Goal: Check status: Check status

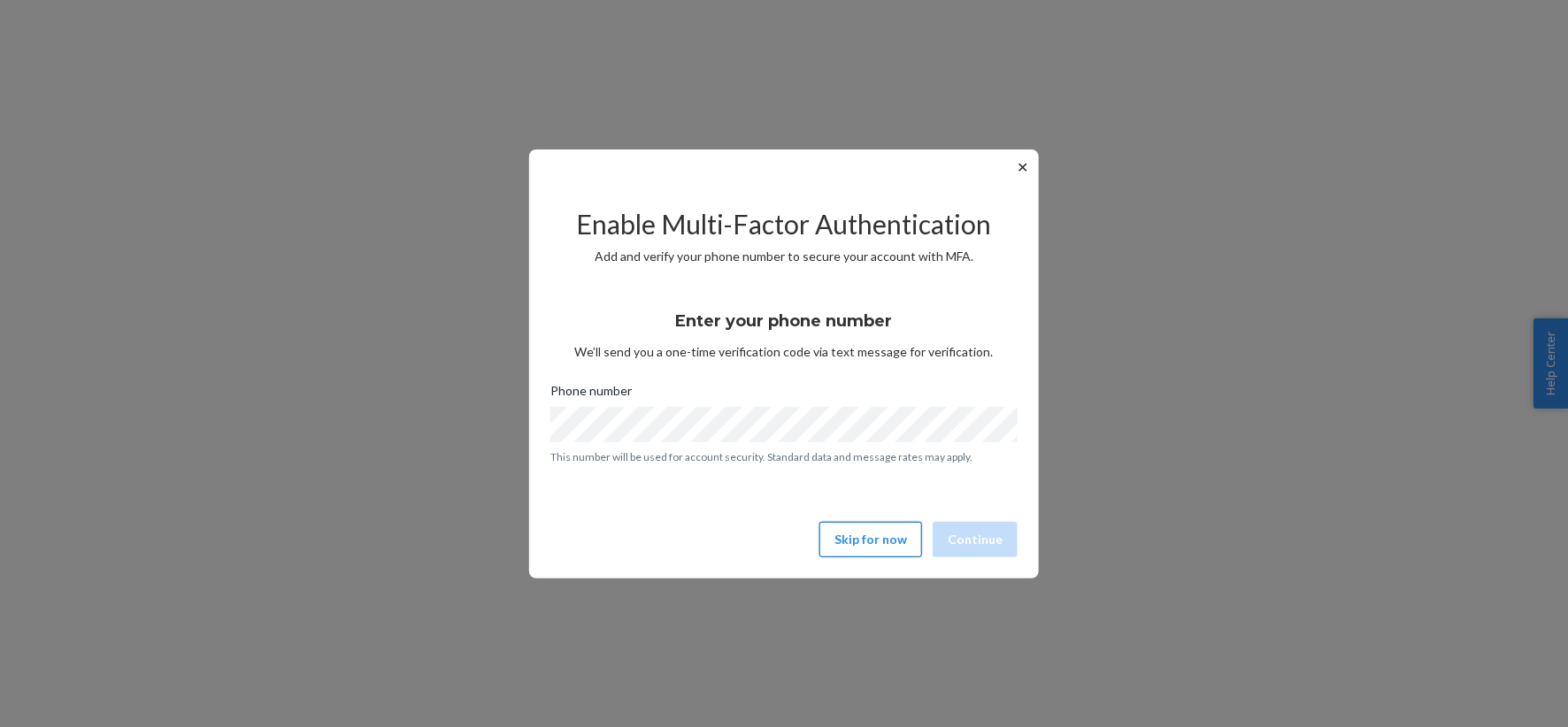
click at [846, 551] on button "Skip for now" at bounding box center [871, 539] width 103 height 35
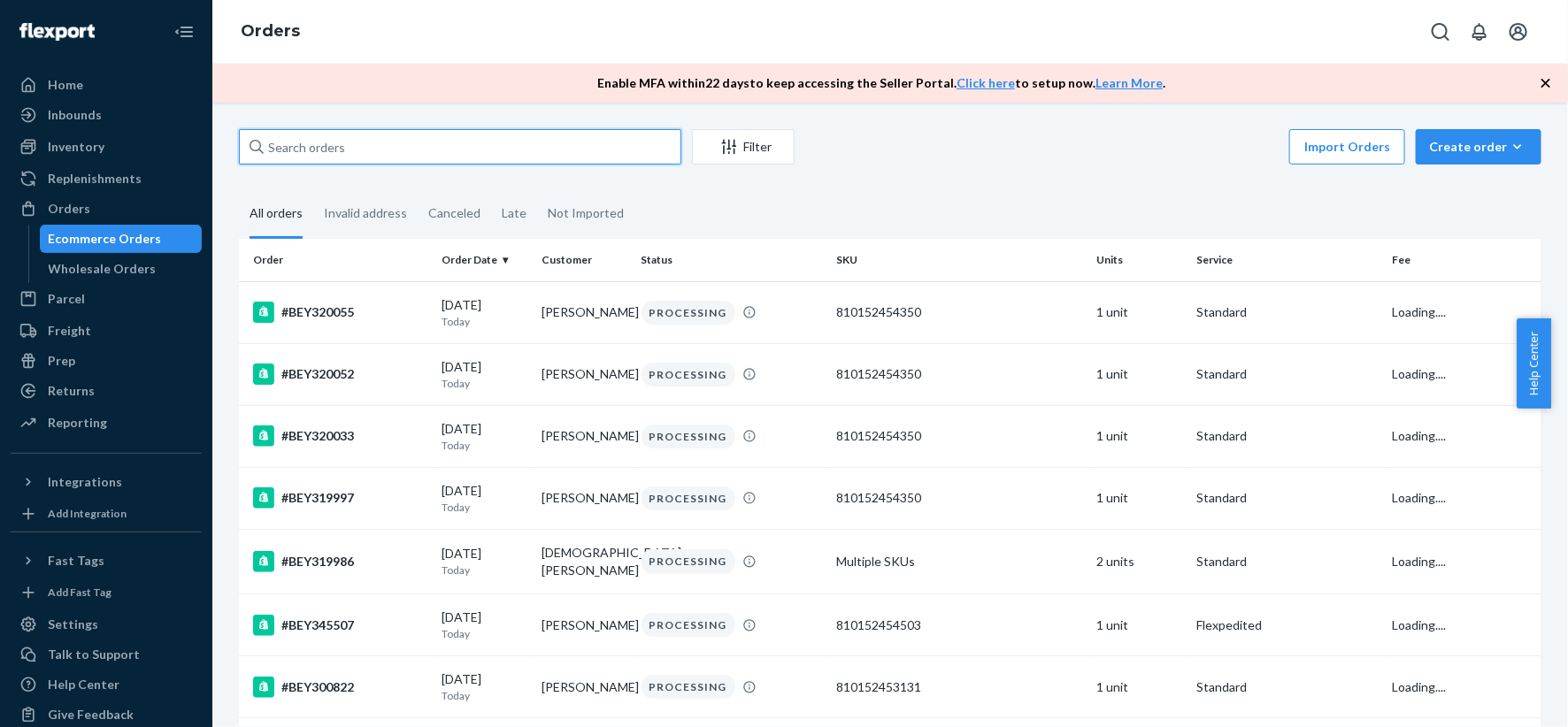
click at [361, 139] on input "text" at bounding box center [460, 146] width 442 height 35
paste input "#BEY339522"
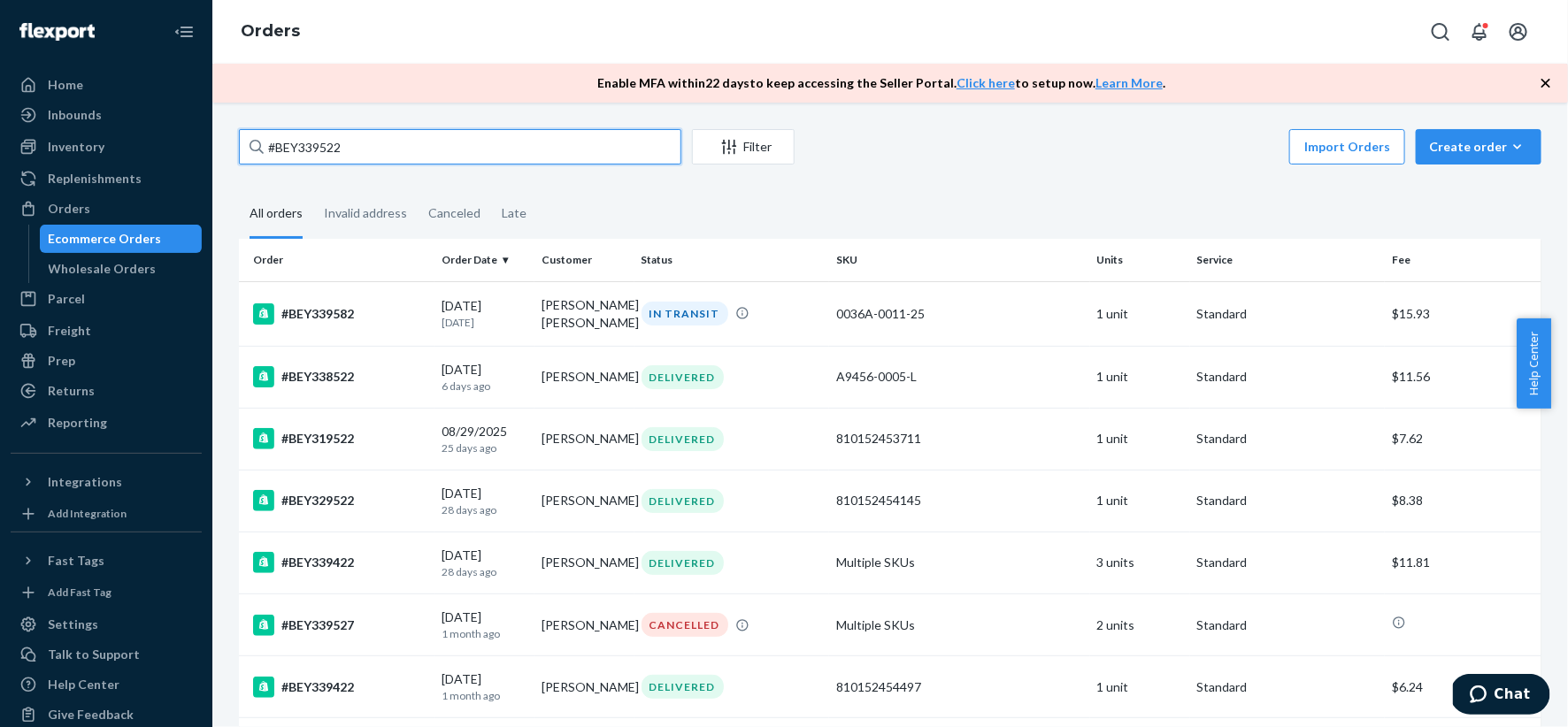
click at [401, 146] on input "#BEY339522" at bounding box center [460, 146] width 442 height 35
click at [277, 143] on input "#BEY339522" at bounding box center [460, 146] width 442 height 35
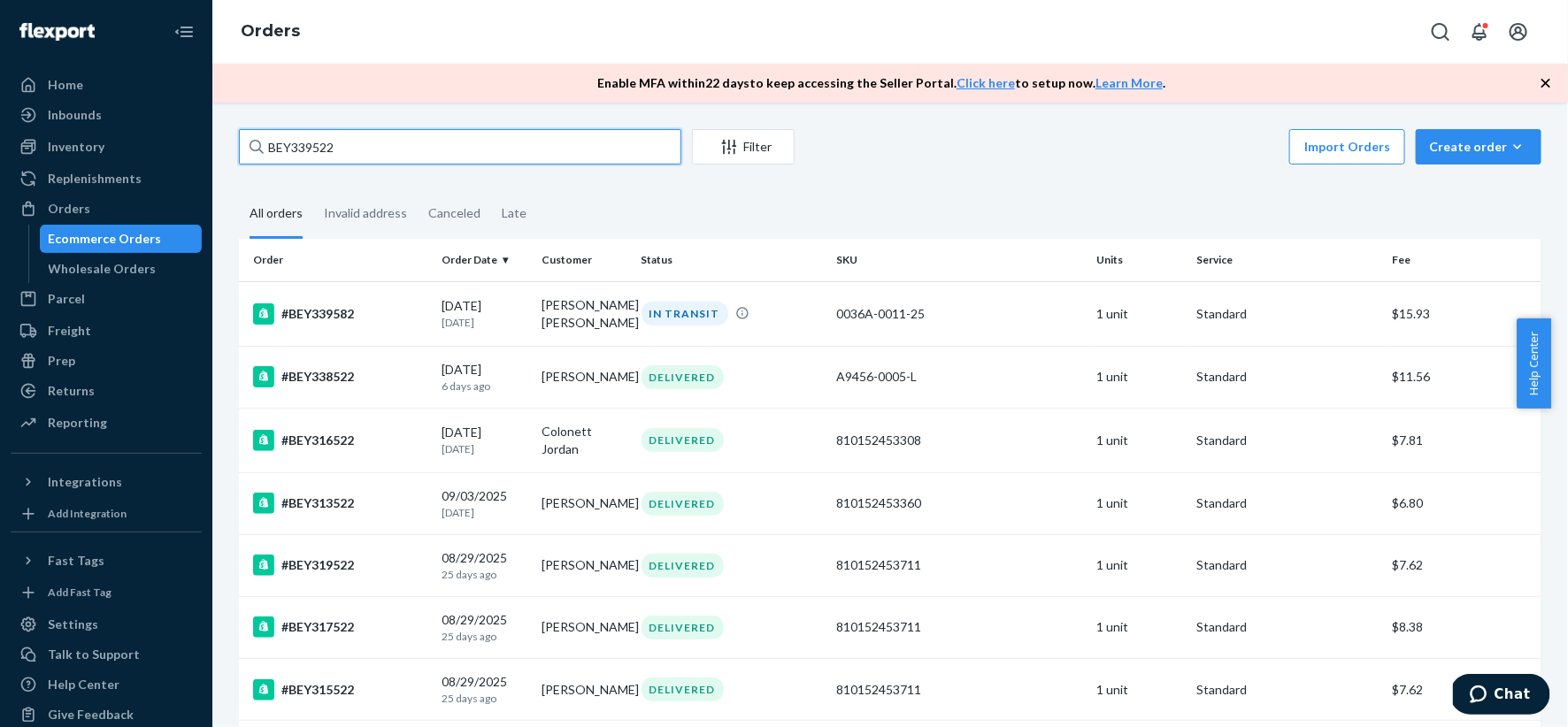
type input "BEY339522"
click at [114, 156] on div "Inventory" at bounding box center [106, 147] width 187 height 25
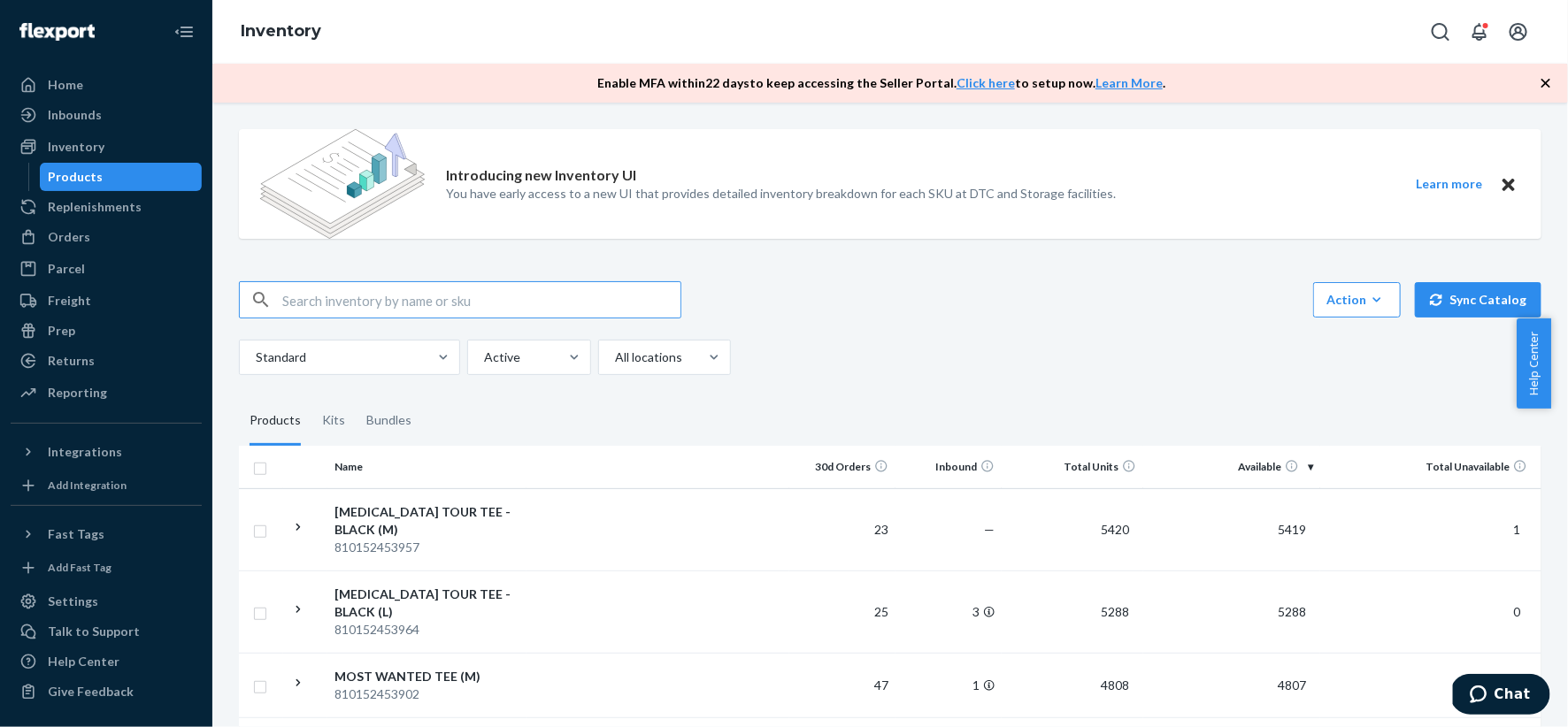
paste input "[PERSON_NAME] X [PERSON_NAME]’S® ‘90S SHRUNKEN TRUCKER WESTERN CRYSTAL"
type input "[PERSON_NAME] X [PERSON_NAME]’S® ‘90S SHRUNKEN TRUCKER WESTERN CRYSTAL"
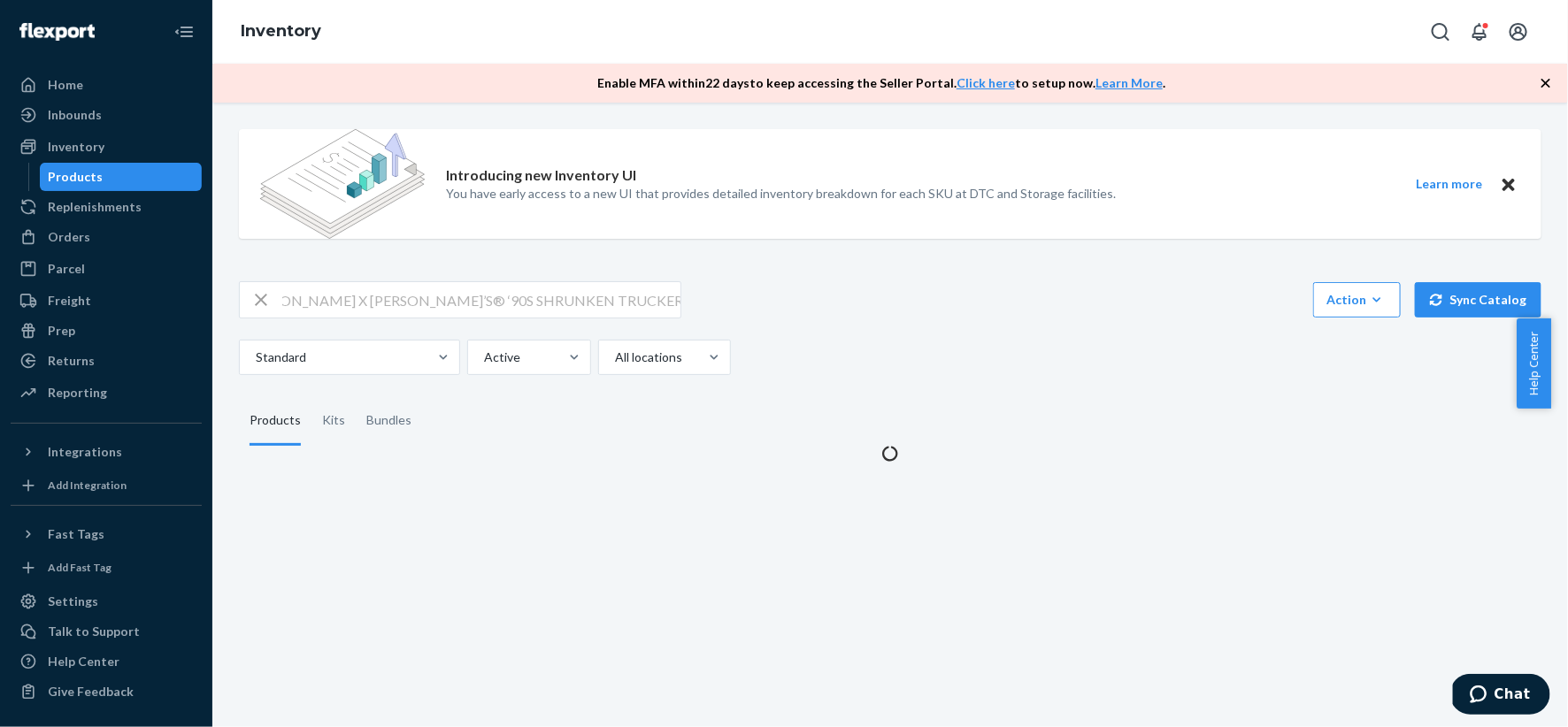
scroll to position [0, 0]
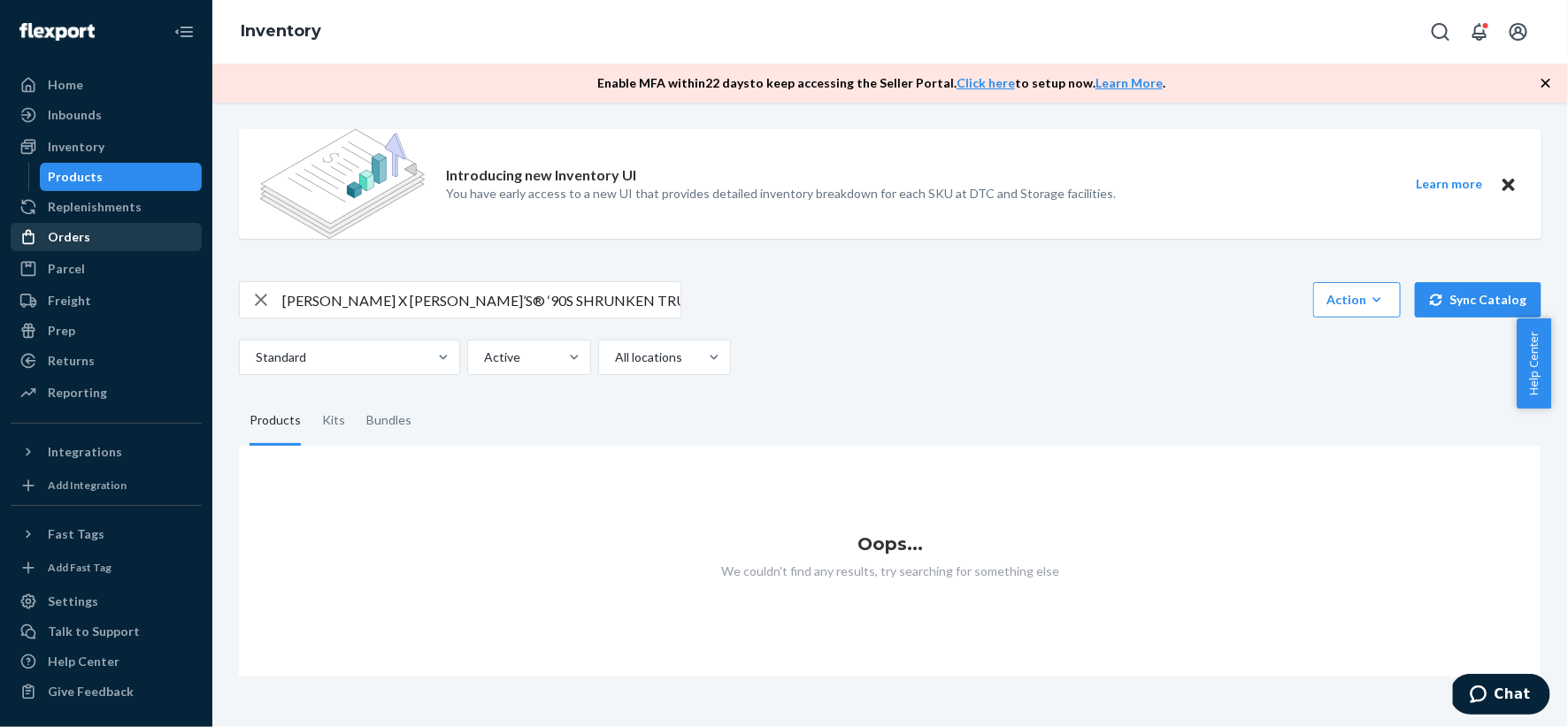
click at [117, 234] on div "Orders" at bounding box center [106, 237] width 187 height 25
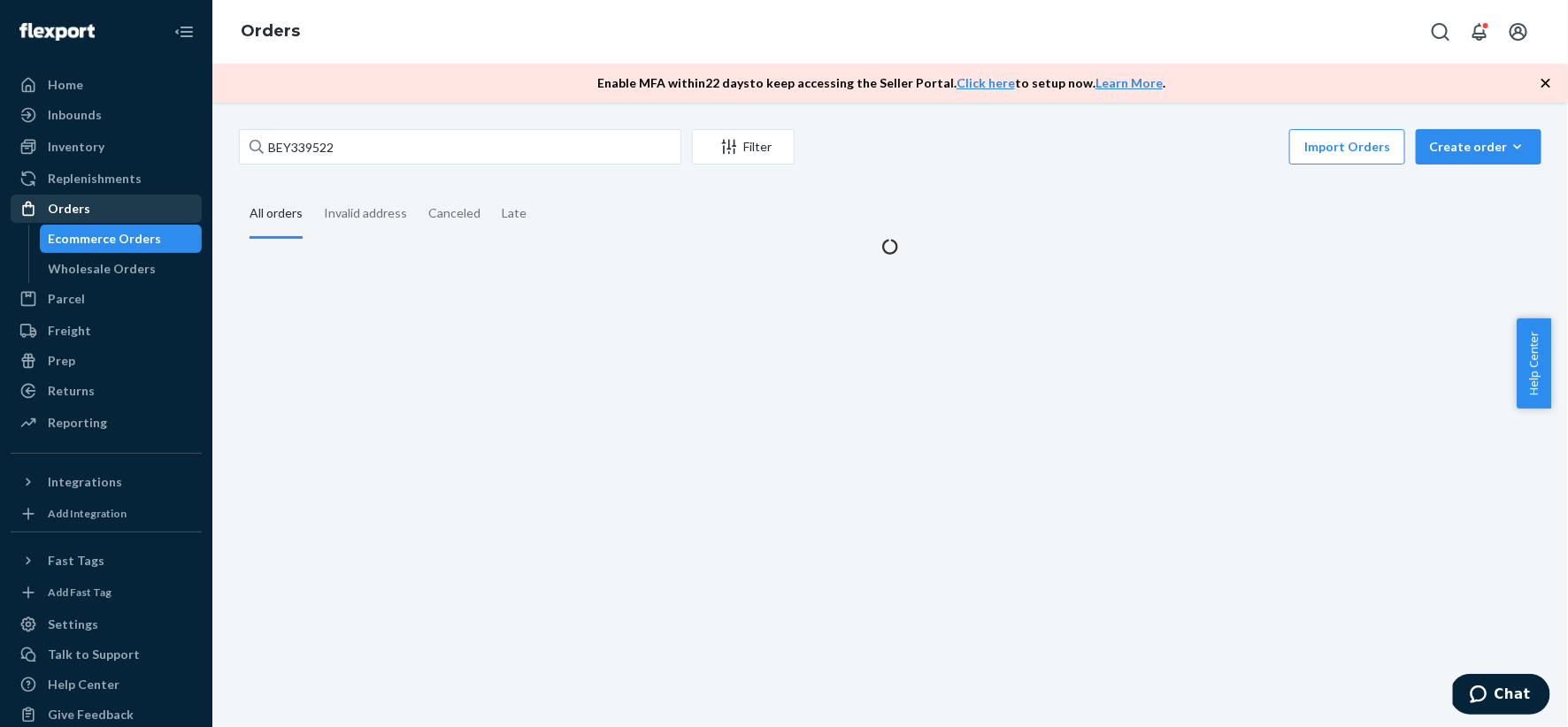
click at [117, 234] on div "Ecommerce Orders" at bounding box center [105, 238] width 113 height 17
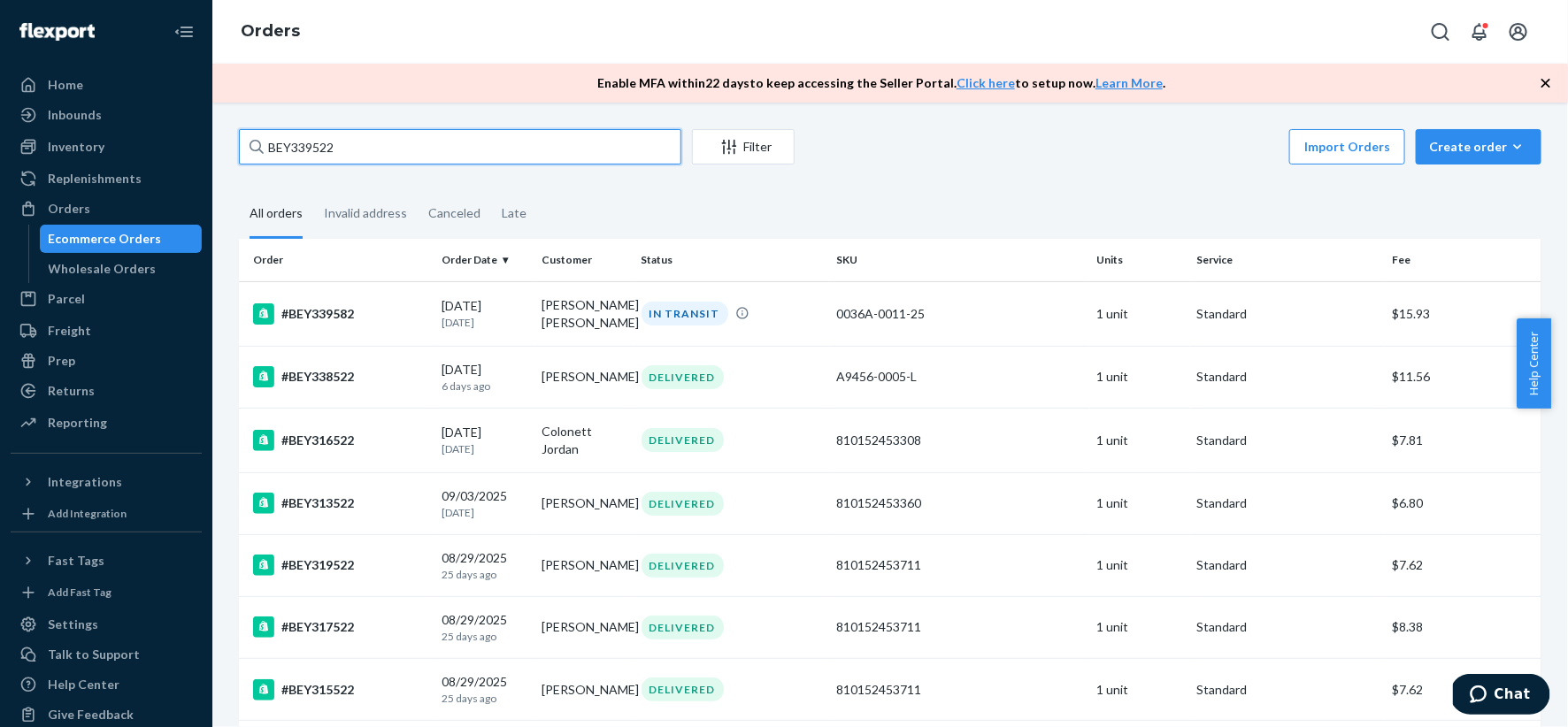
drag, startPoint x: 377, startPoint y: 136, endPoint x: 216, endPoint y: 137, distance: 161.0
click at [216, 137] on div "BEY339522 Filter Import Orders Create order Ecommerce order Removal order All o…" at bounding box center [890, 415] width 1356 height 624
paste input "[PERSON_NAME] X [PERSON_NAME]’S® ‘90S SHRUNKEN TRUCKER WESTERN CRYSTAL"
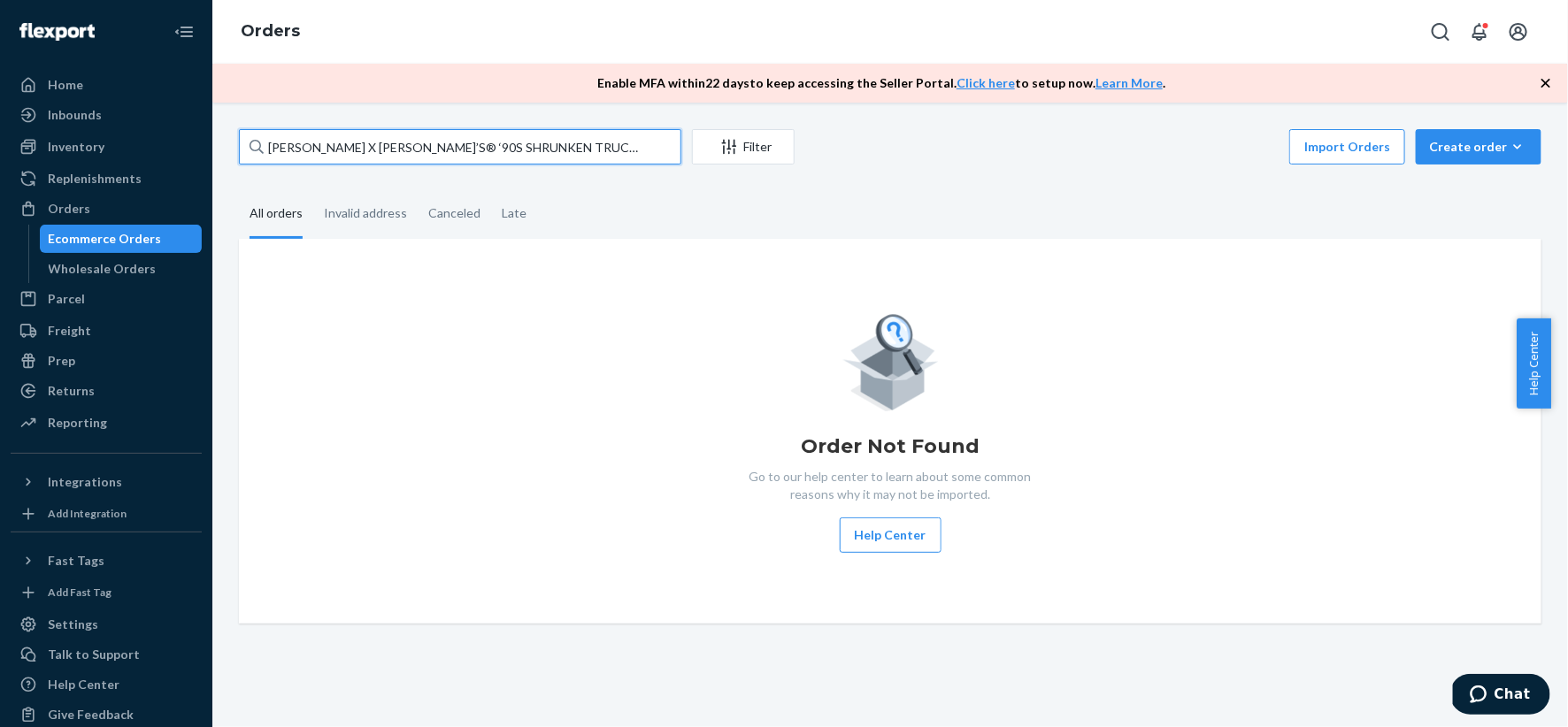
drag, startPoint x: 670, startPoint y: 147, endPoint x: 247, endPoint y: 148, distance: 423.0
click at [243, 148] on input "[PERSON_NAME] X [PERSON_NAME]’S® ‘90S SHRUNKEN TRUCKER WESTERN CRYSTALBEY339522" at bounding box center [460, 146] width 442 height 35
type input "339522"
click at [471, 141] on input "339522" at bounding box center [460, 146] width 442 height 35
drag, startPoint x: 469, startPoint y: 142, endPoint x: 157, endPoint y: 125, distance: 312.5
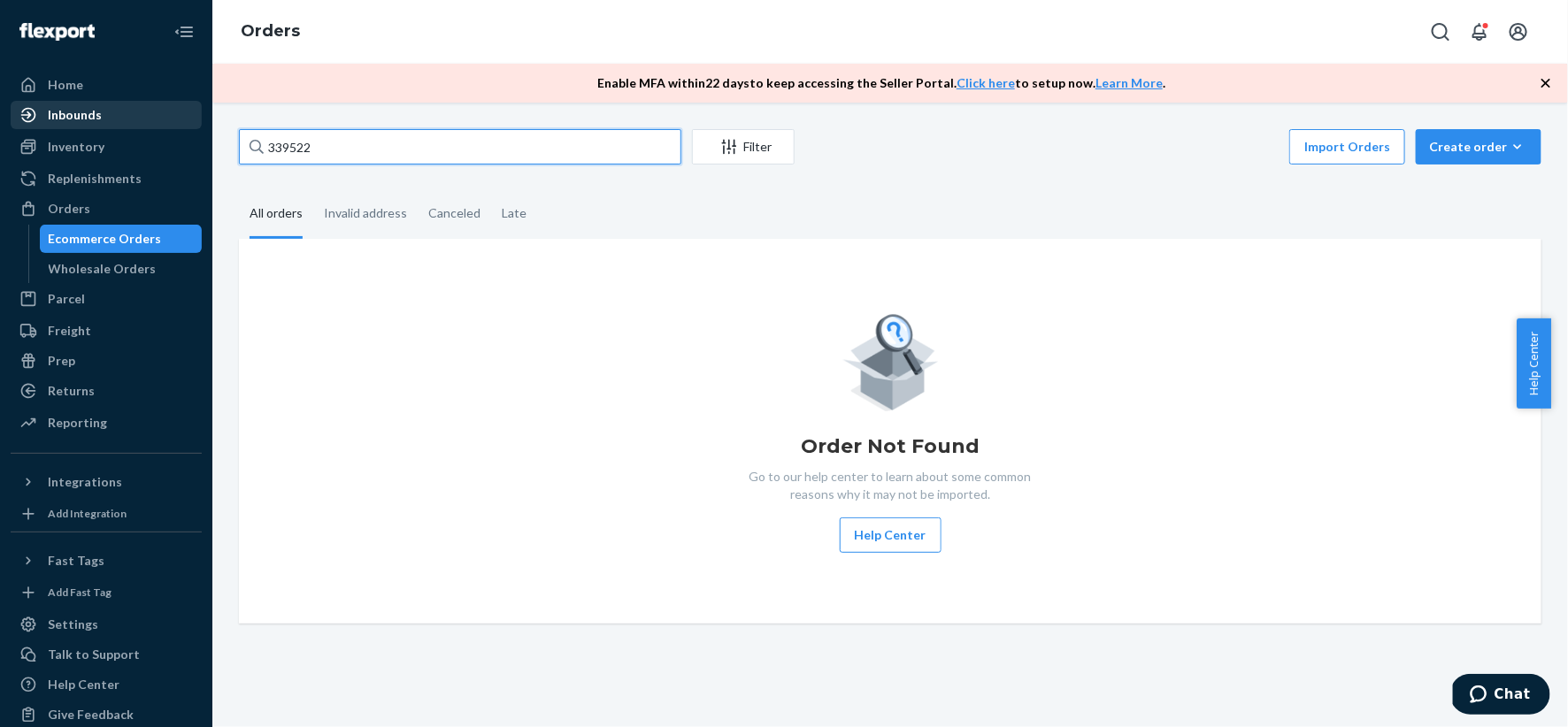
click at [157, 125] on div "Home Inbounds Shipping Plans Problems Inventory Products Replenishments Orders …" at bounding box center [784, 364] width 1568 height 727
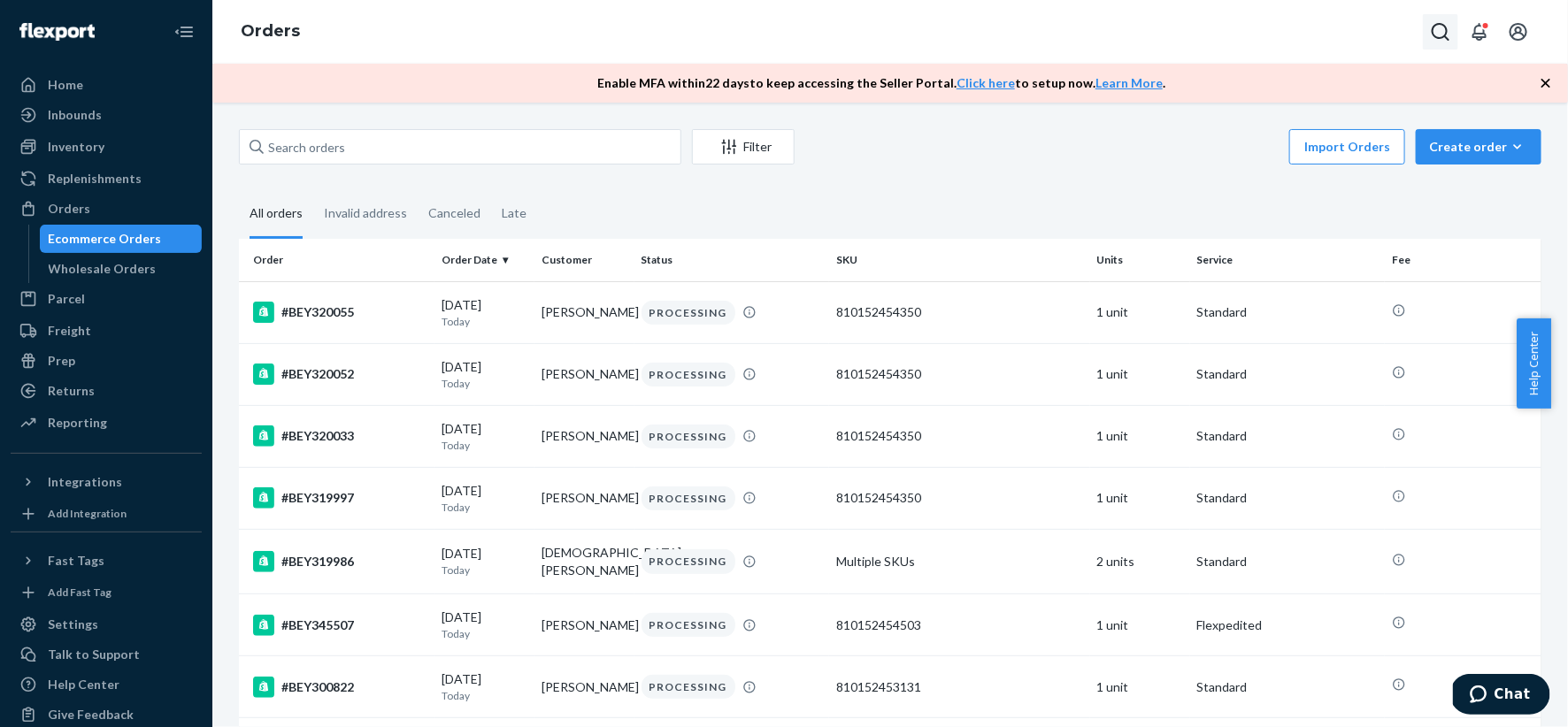
click at [1437, 24] on icon "Open Search Box" at bounding box center [1440, 32] width 17 height 17
click at [1257, 28] on input "Search Input" at bounding box center [1309, 32] width 217 height 17
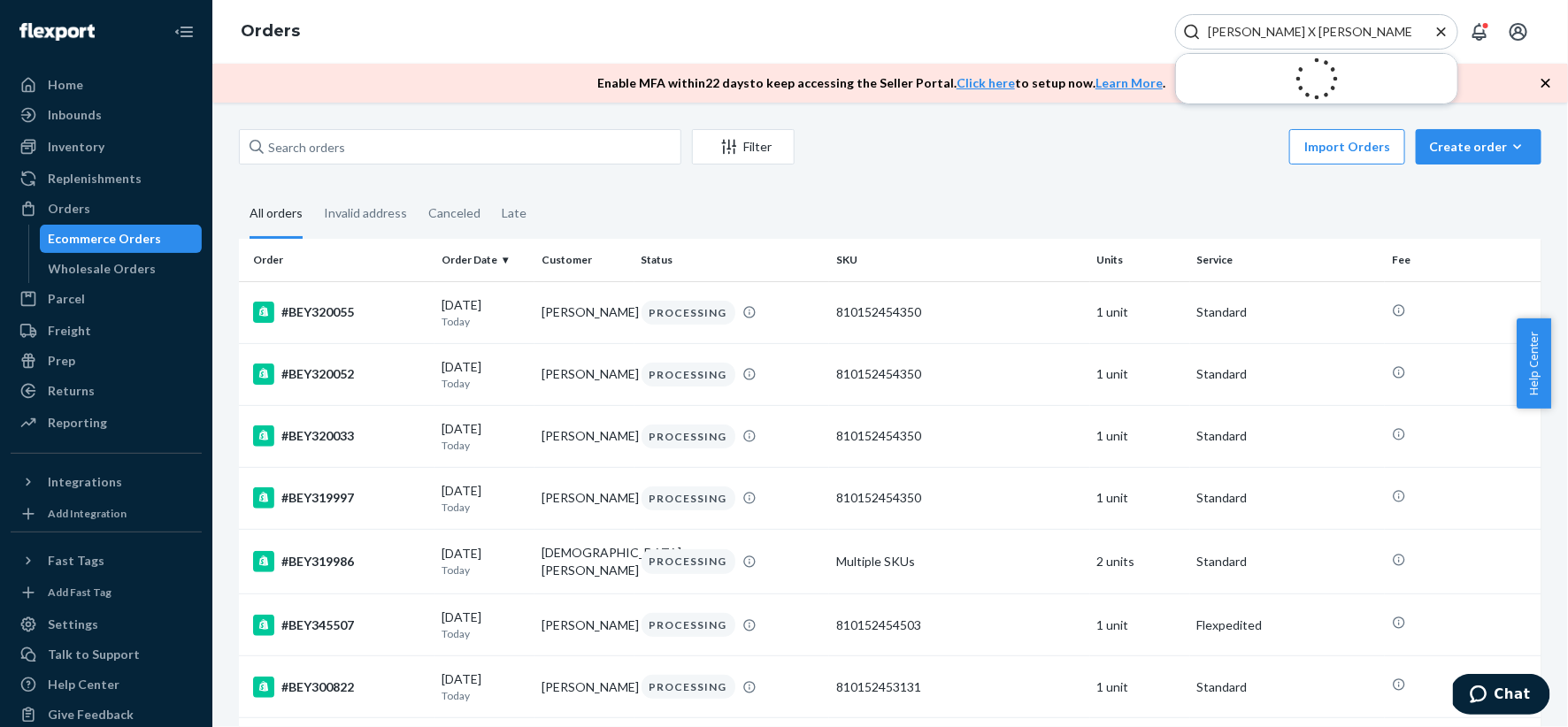
scroll to position [0, 179]
type input "[PERSON_NAME] X [PERSON_NAME]’S® ‘90S SHRUNKEN TRUCKER WESTERN CRYSTAL"
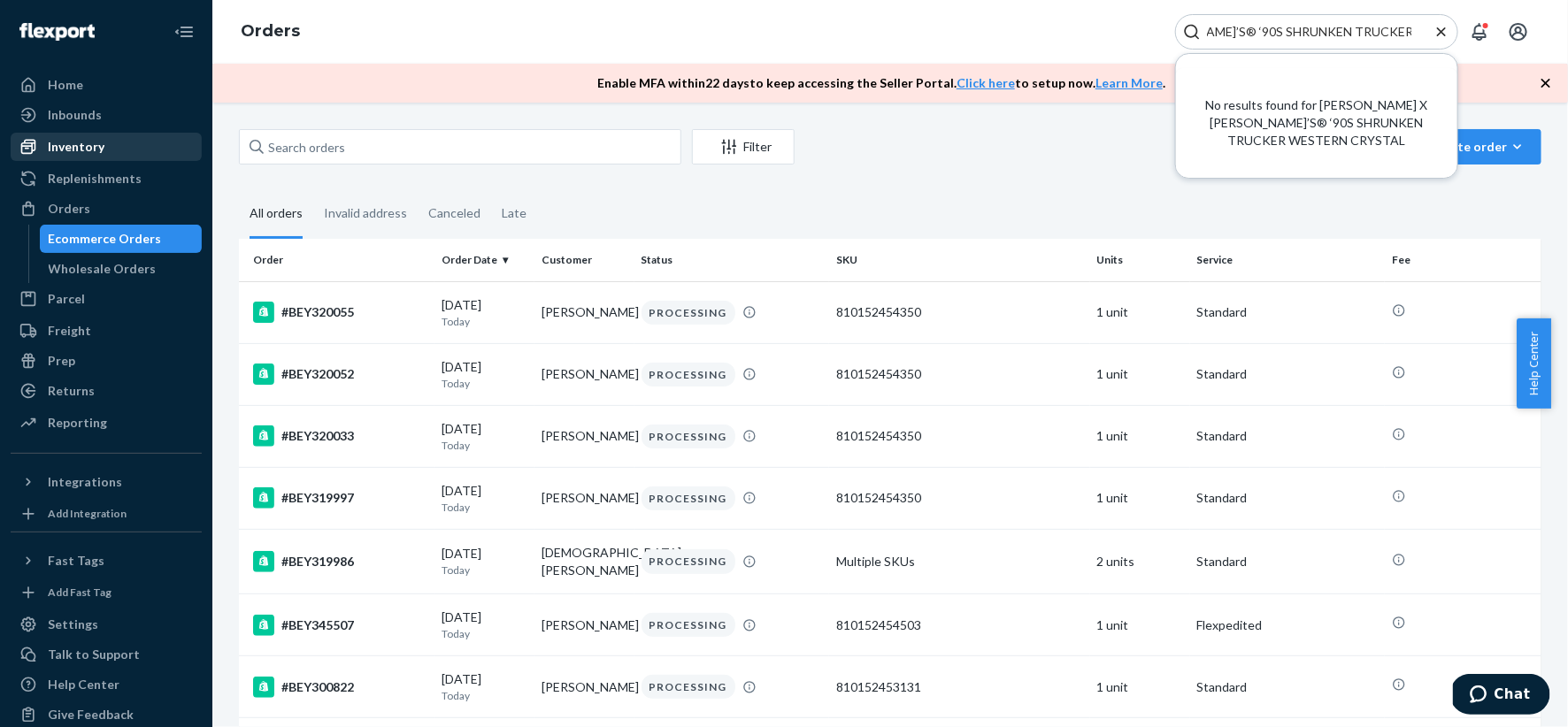
click at [95, 156] on div "Inventory" at bounding box center [106, 147] width 187 height 25
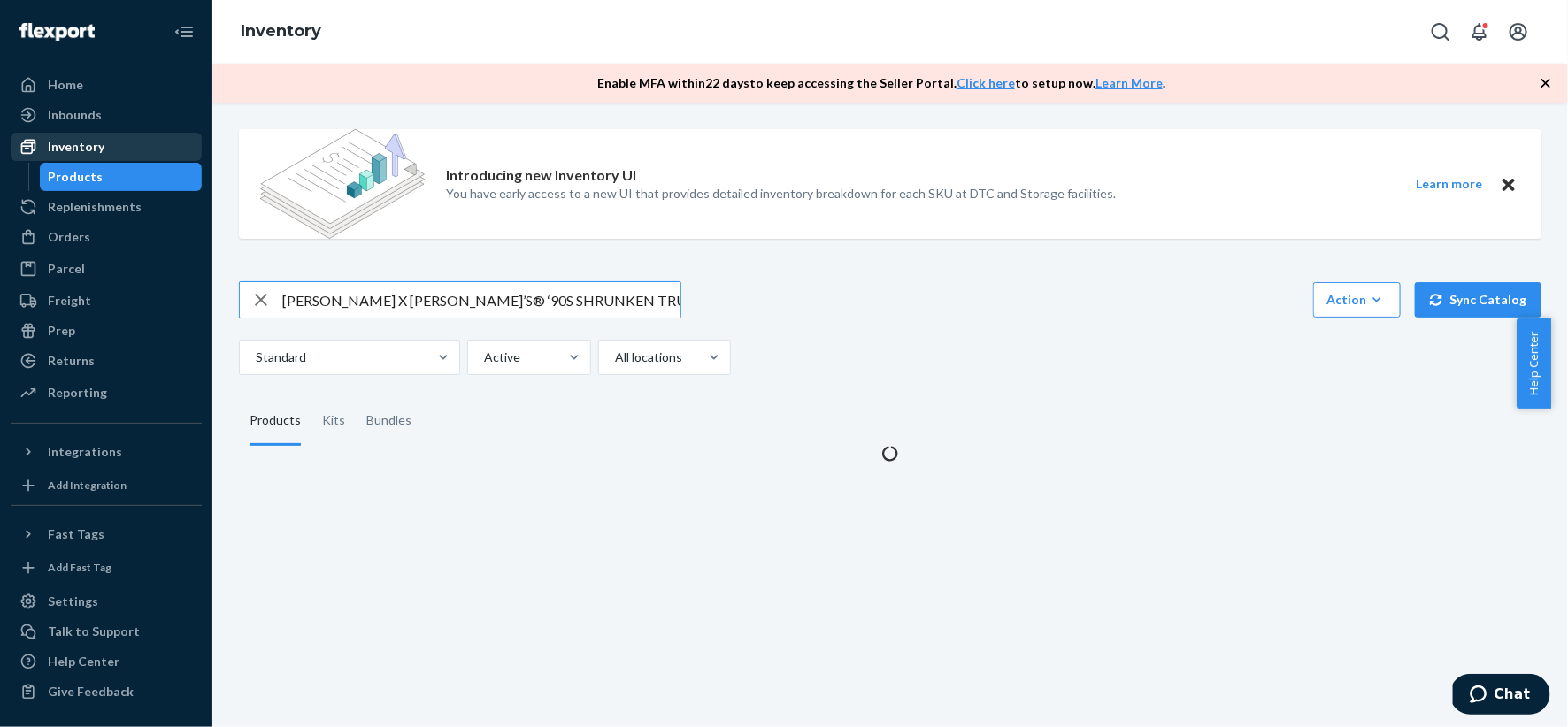
scroll to position [0, 40]
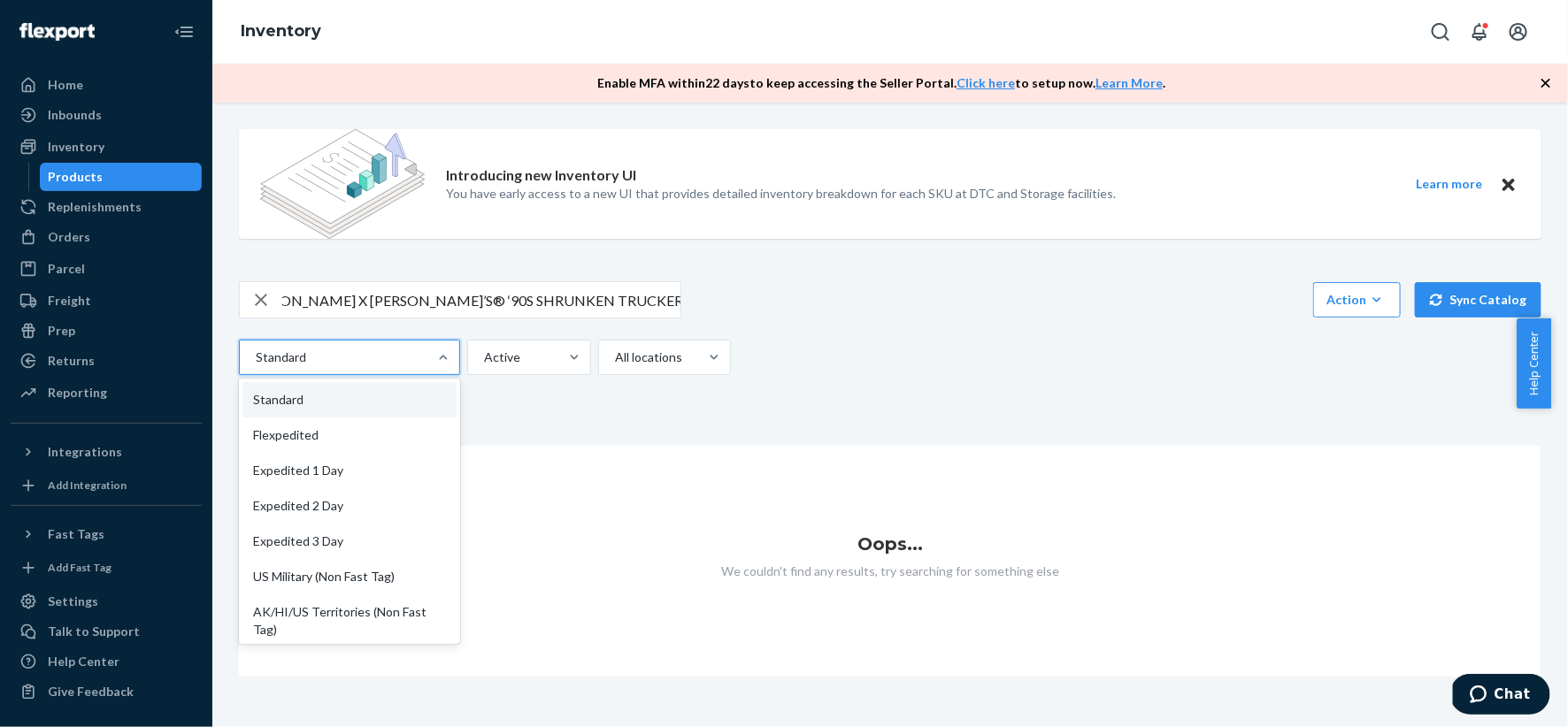
click at [420, 365] on div at bounding box center [347, 358] width 187 height 21
click at [256, 365] on input "option Standard focused, 1 of 13. 13 results available. Use Up and Down to choo…" at bounding box center [255, 357] width 2 height 17
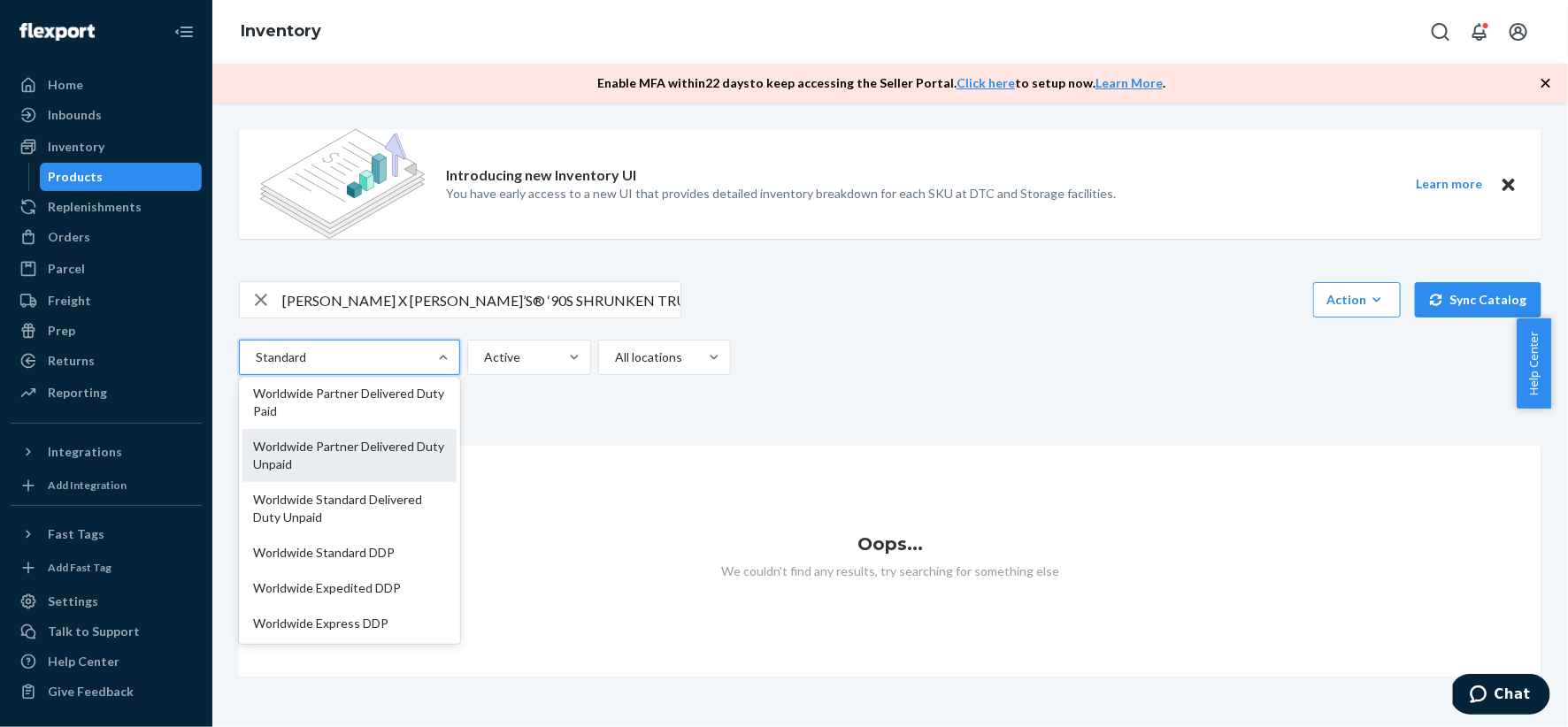
scroll to position [0, 0]
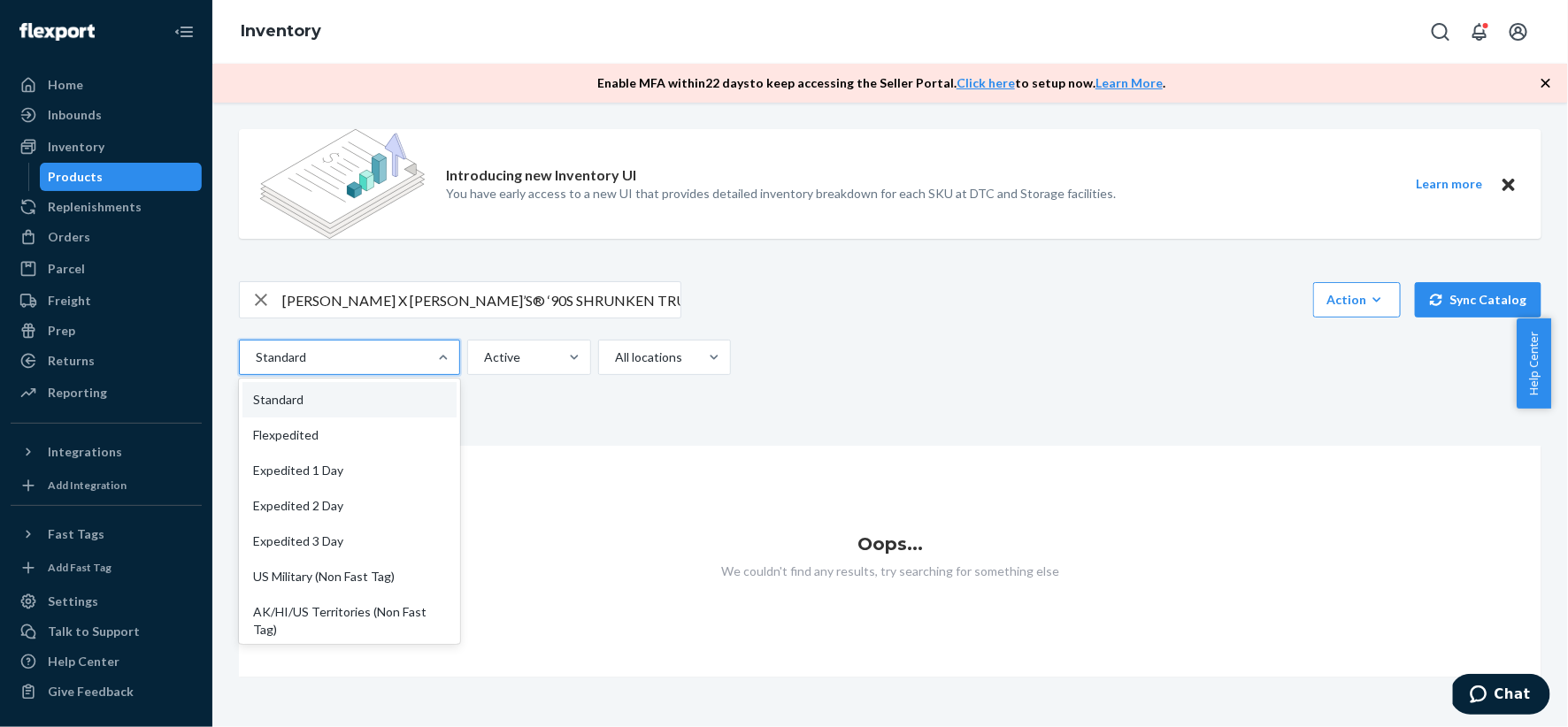
click at [569, 419] on fieldset "Products Kits Bundles" at bounding box center [889, 421] width 1302 height 49
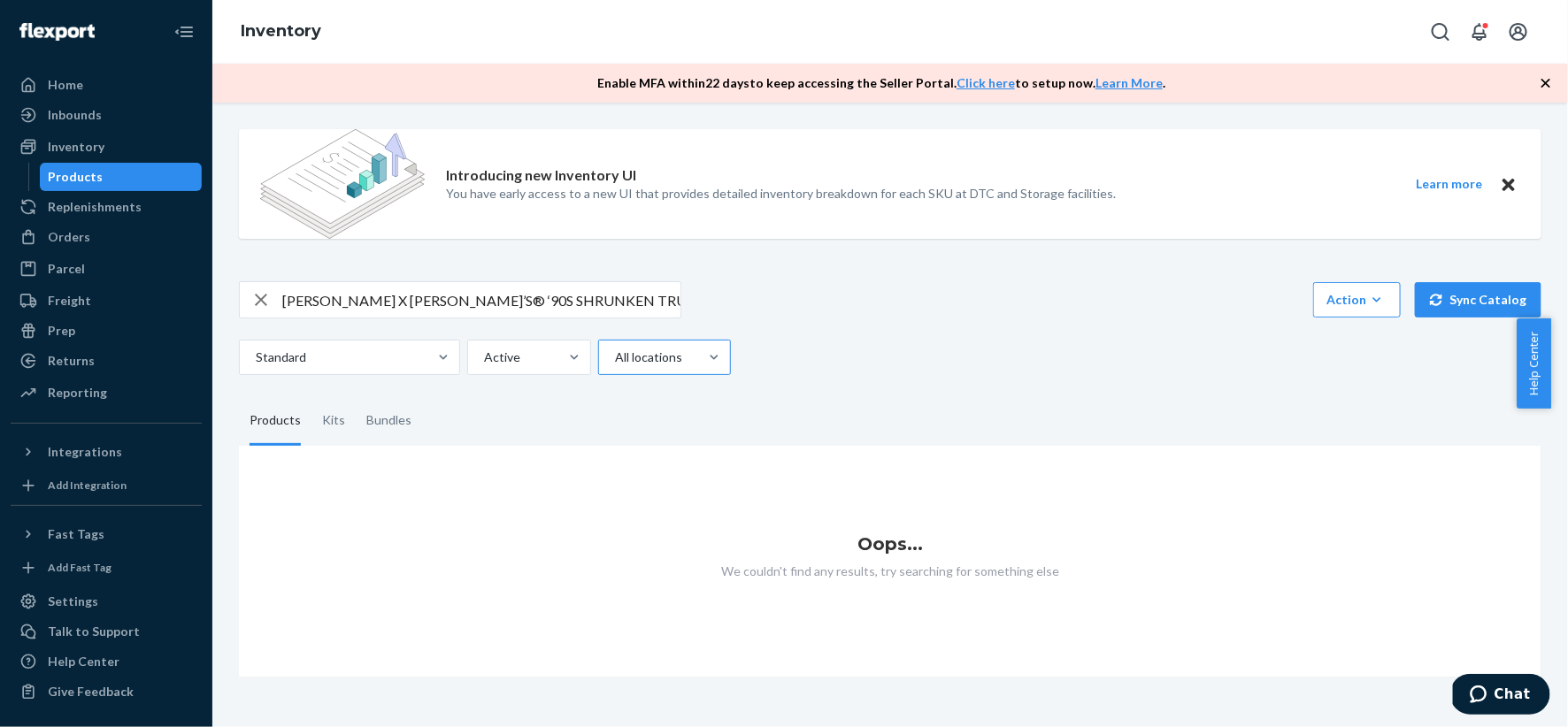
click at [679, 352] on div at bounding box center [662, 358] width 99 height 21
click at [615, 352] on input "All locations" at bounding box center [614, 357] width 2 height 17
click at [872, 358] on div "Standard Active All locations" at bounding box center [882, 357] width 1289 height 35
click at [573, 367] on div at bounding box center [574, 357] width 32 height 34
click at [484, 366] on input "option Active focused, 1 of 2. 2 results available. Use Up and Down to choose o…" at bounding box center [483, 357] width 2 height 17
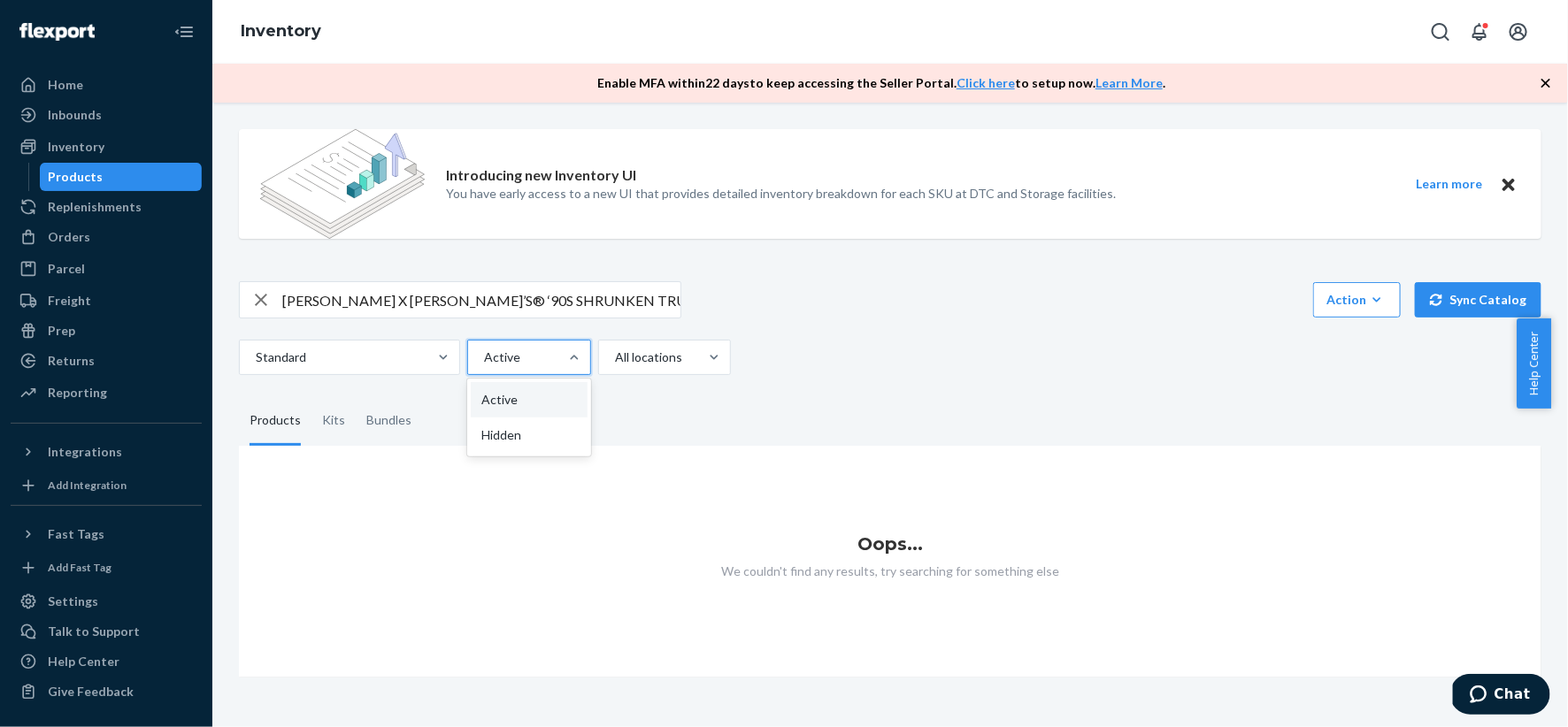
click at [921, 332] on div "[PERSON_NAME] X [PERSON_NAME]’S® ‘90S SHRUNKEN TRUCKER WESTERN CRYSTAL Action C…" at bounding box center [889, 328] width 1302 height 94
click at [524, 365] on div at bounding box center [527, 358] width 90 height 21
click at [484, 365] on input "Active" at bounding box center [483, 357] width 2 height 17
click at [868, 313] on div "[PERSON_NAME] X [PERSON_NAME]’S® ‘90S SHRUNKEN TRUCKER WESTERN CRYSTAL Action C…" at bounding box center [889, 300] width 1302 height 37
click at [552, 287] on input "[PERSON_NAME] X [PERSON_NAME]’S® ‘90S SHRUNKEN TRUCKER WESTERN CRYSTAL" at bounding box center [481, 300] width 399 height 35
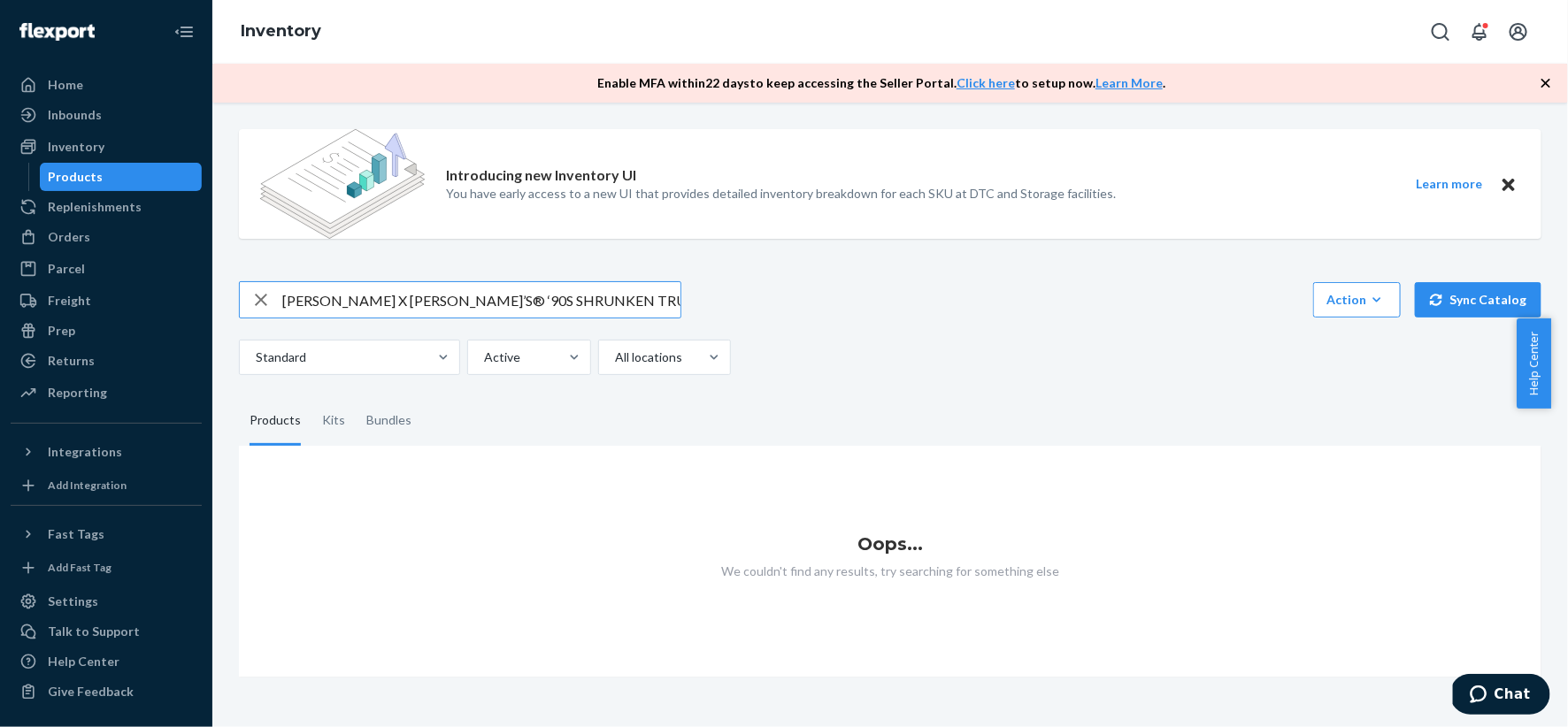
click at [552, 287] on input "[PERSON_NAME] X [PERSON_NAME]’S® ‘90S SHRUNKEN TRUCKER WESTERN CRYSTAL" at bounding box center [481, 300] width 399 height 35
click at [264, 294] on icon "button" at bounding box center [261, 300] width 21 height 35
click at [335, 298] on input "text" at bounding box center [481, 300] width 399 height 35
paste input "A9456-0005-M"
type input "A9456-0005-M"
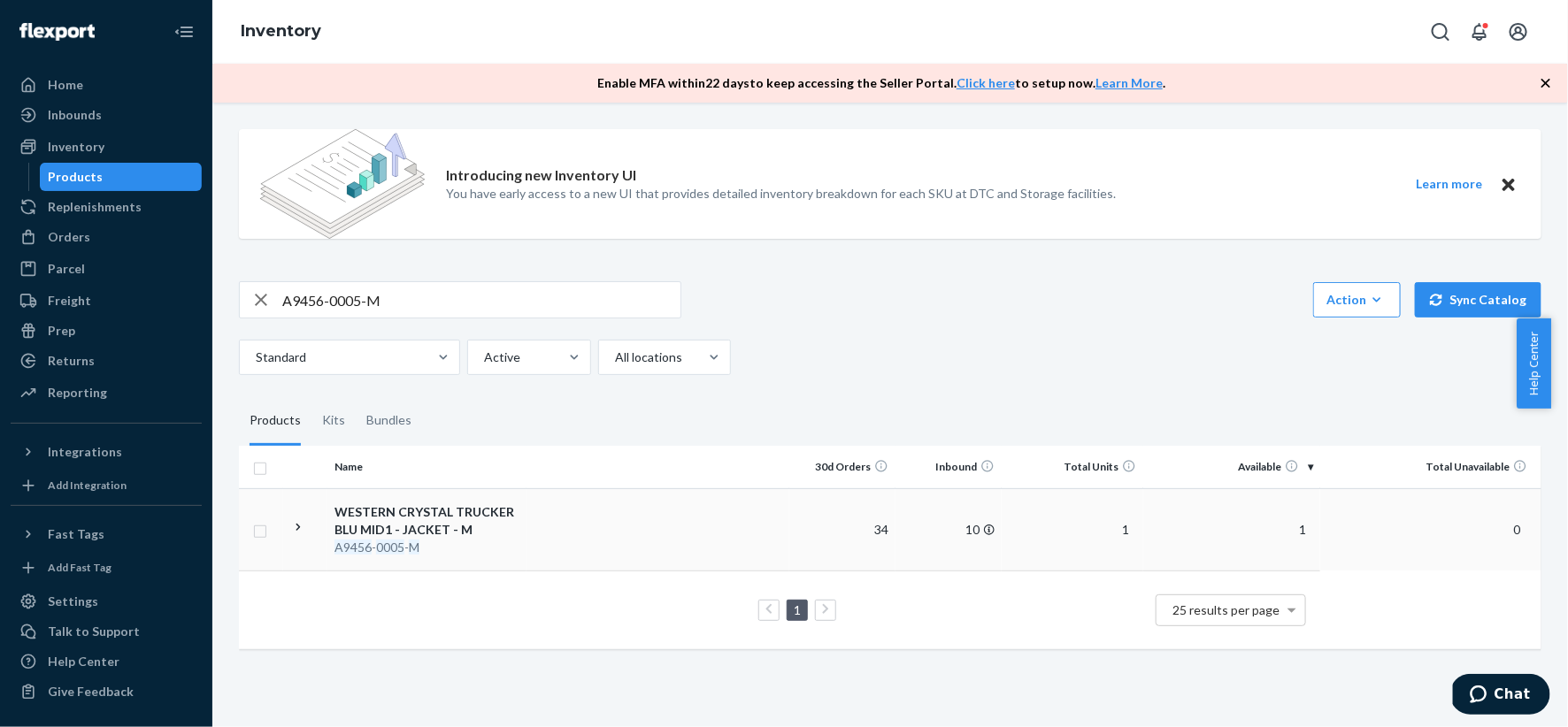
click at [378, 512] on div "WESTERN CRYSTAL TRUCKER BLU MID1 - JACKET - M" at bounding box center [427, 521] width 185 height 35
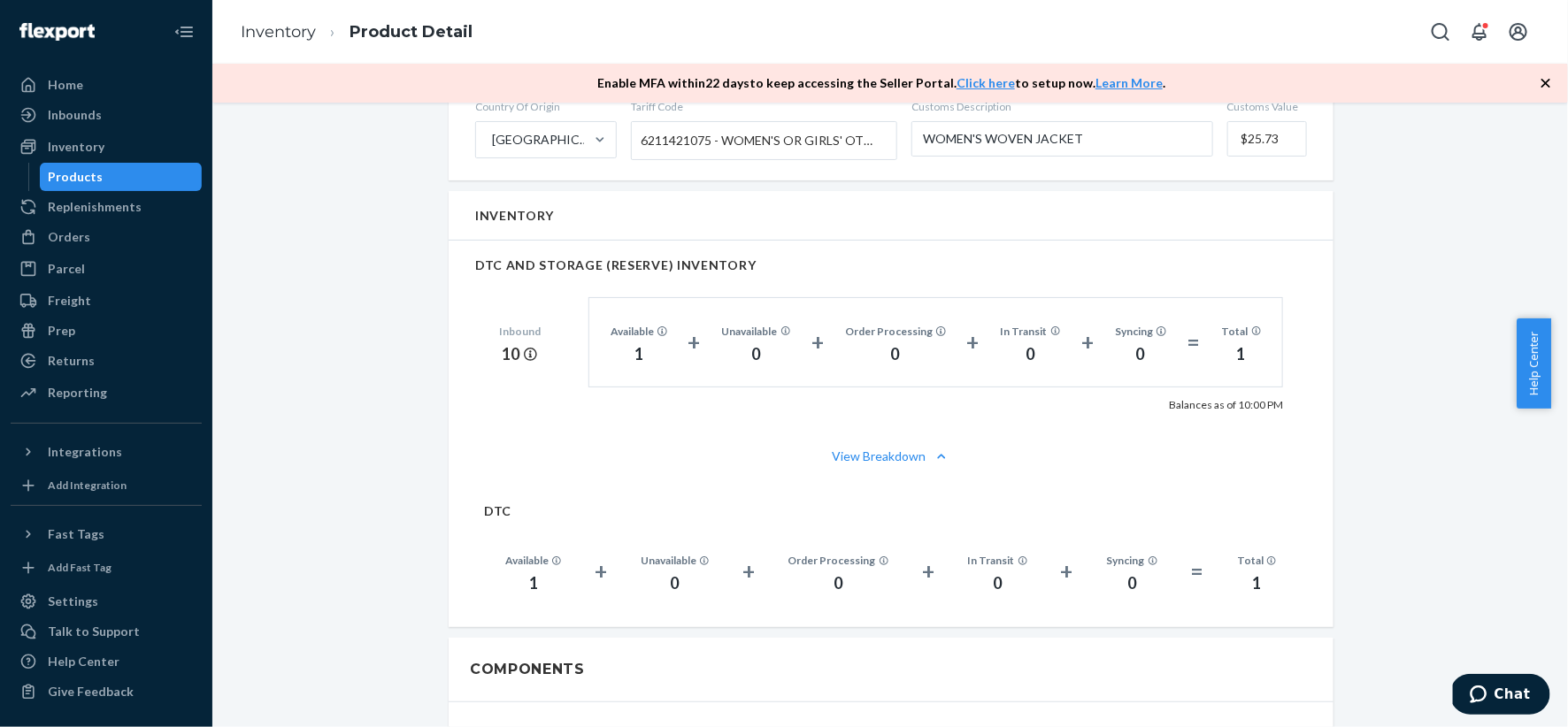
scroll to position [1098, 0]
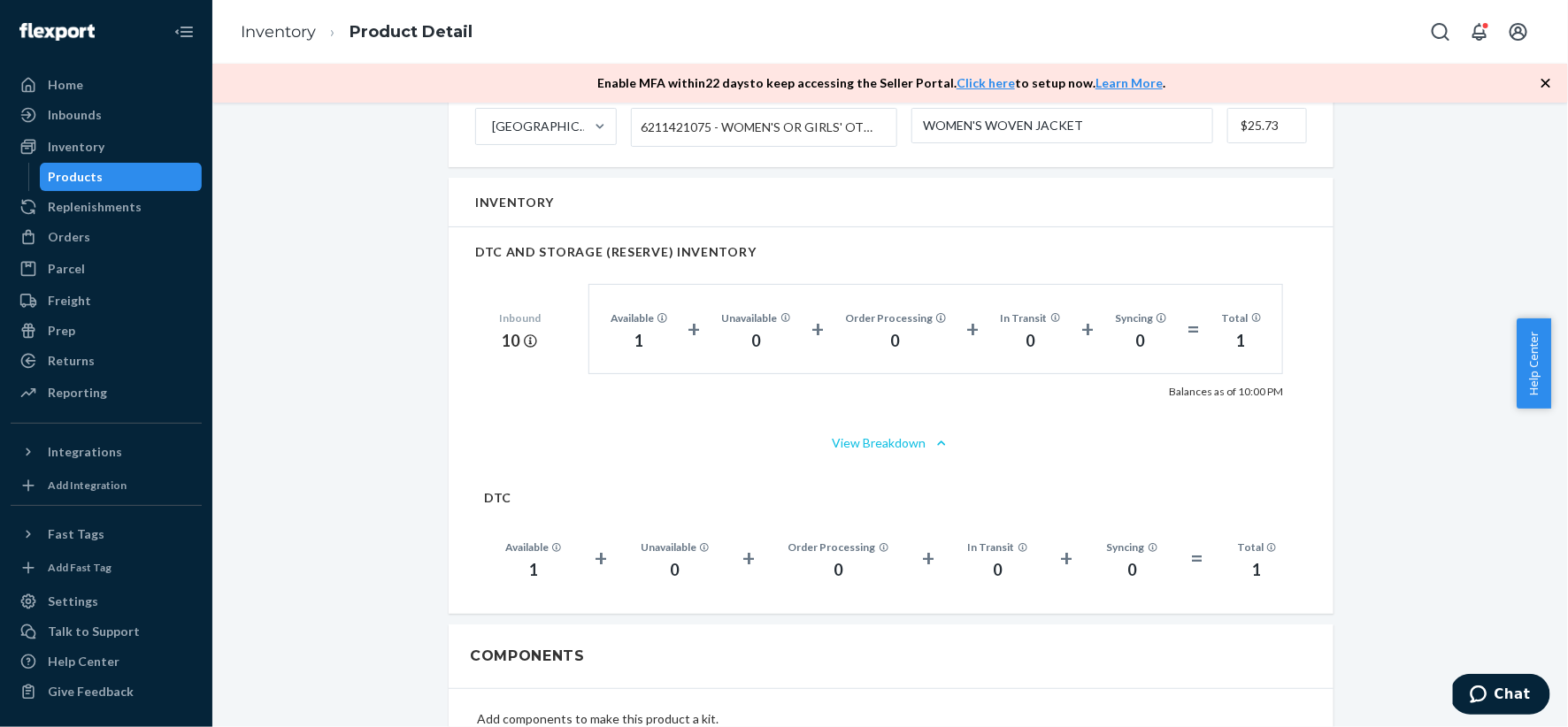
click at [933, 437] on icon "button" at bounding box center [942, 443] width 17 height 17
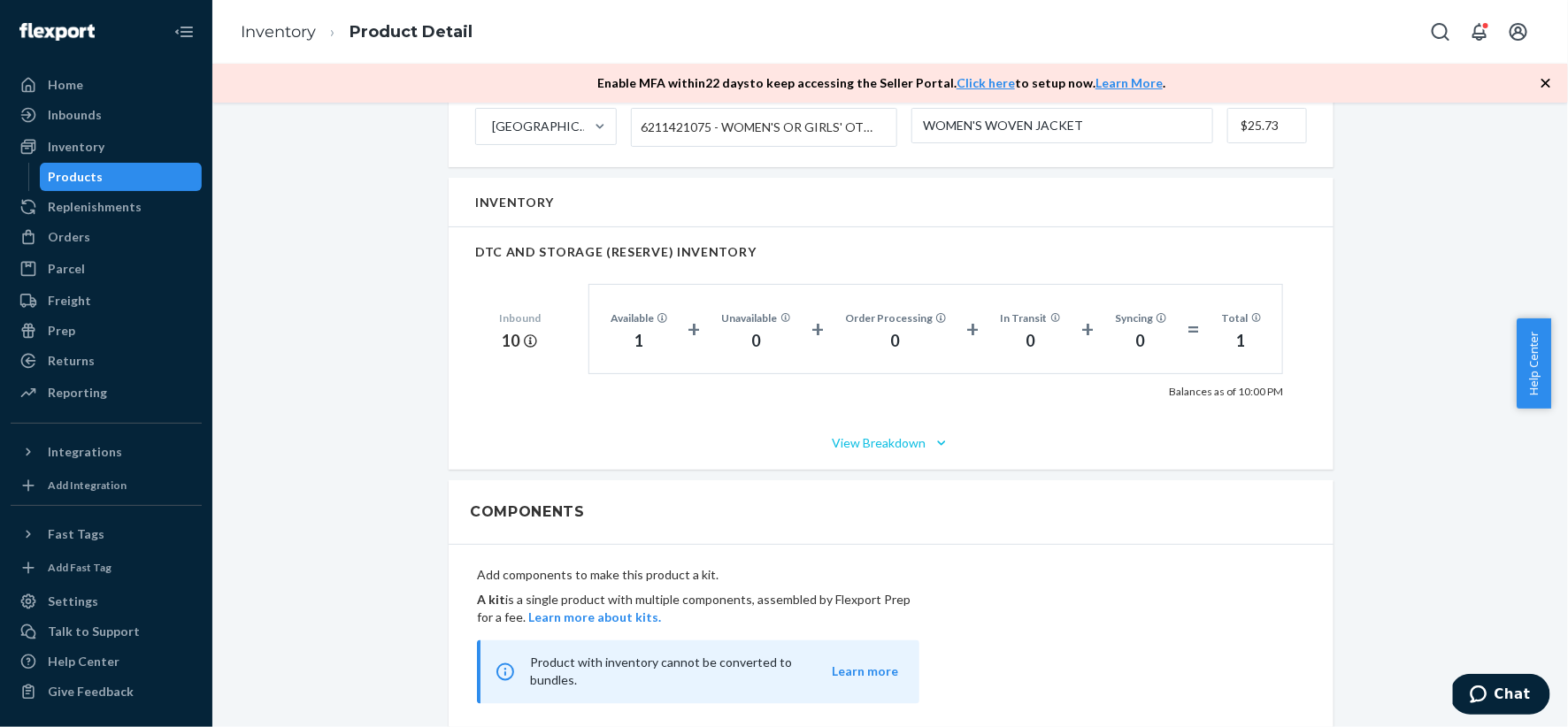
click at [933, 437] on icon "button" at bounding box center [942, 443] width 17 height 17
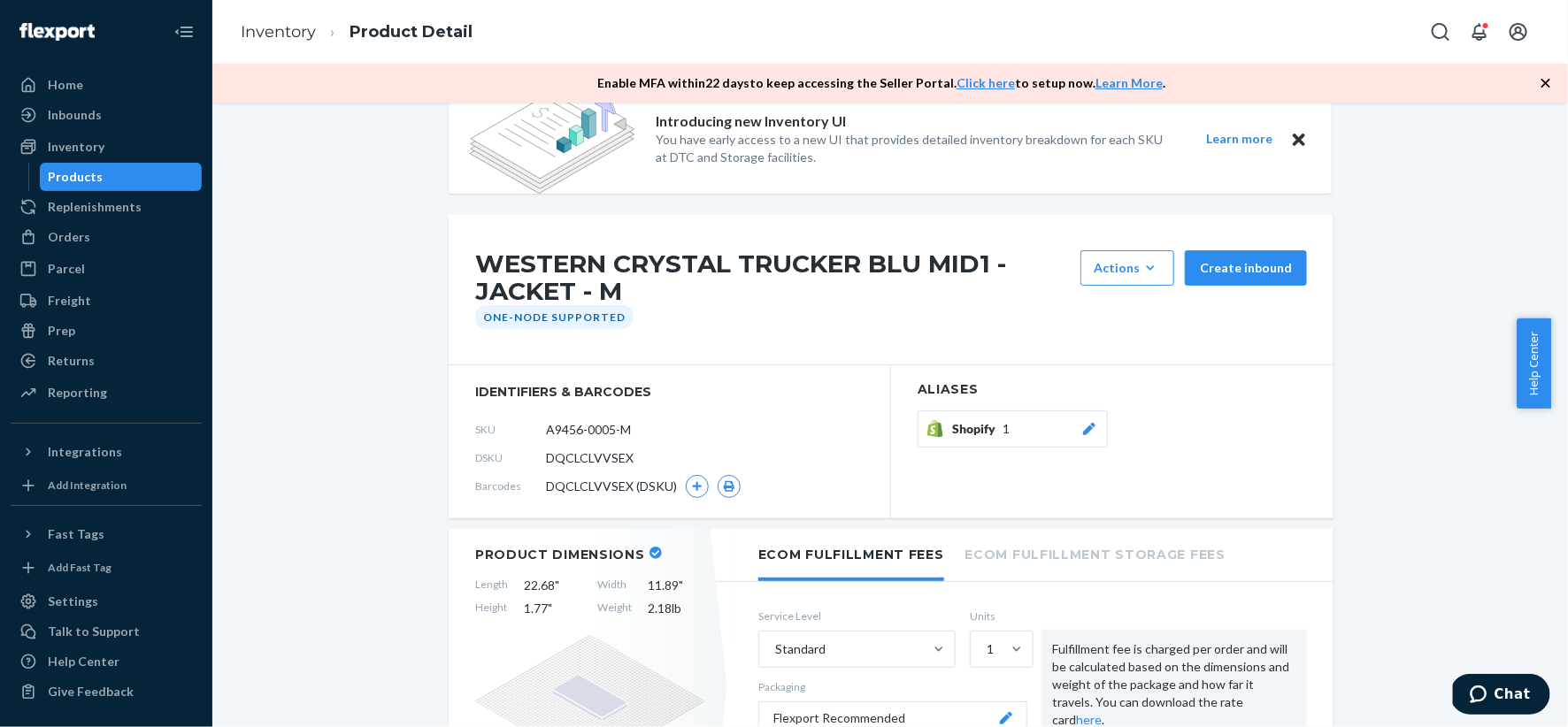
scroll to position [0, 0]
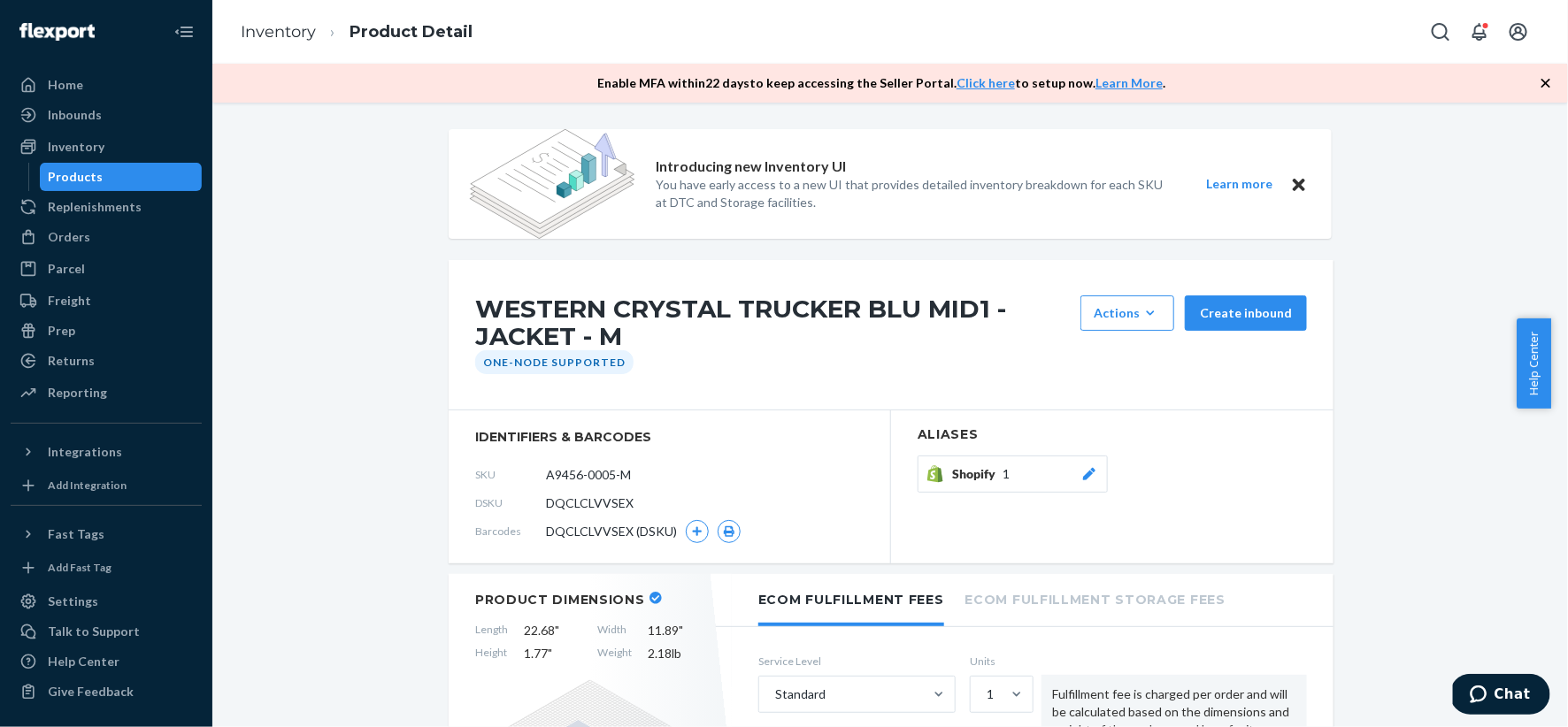
click at [160, 183] on div "Products" at bounding box center [121, 177] width 159 height 25
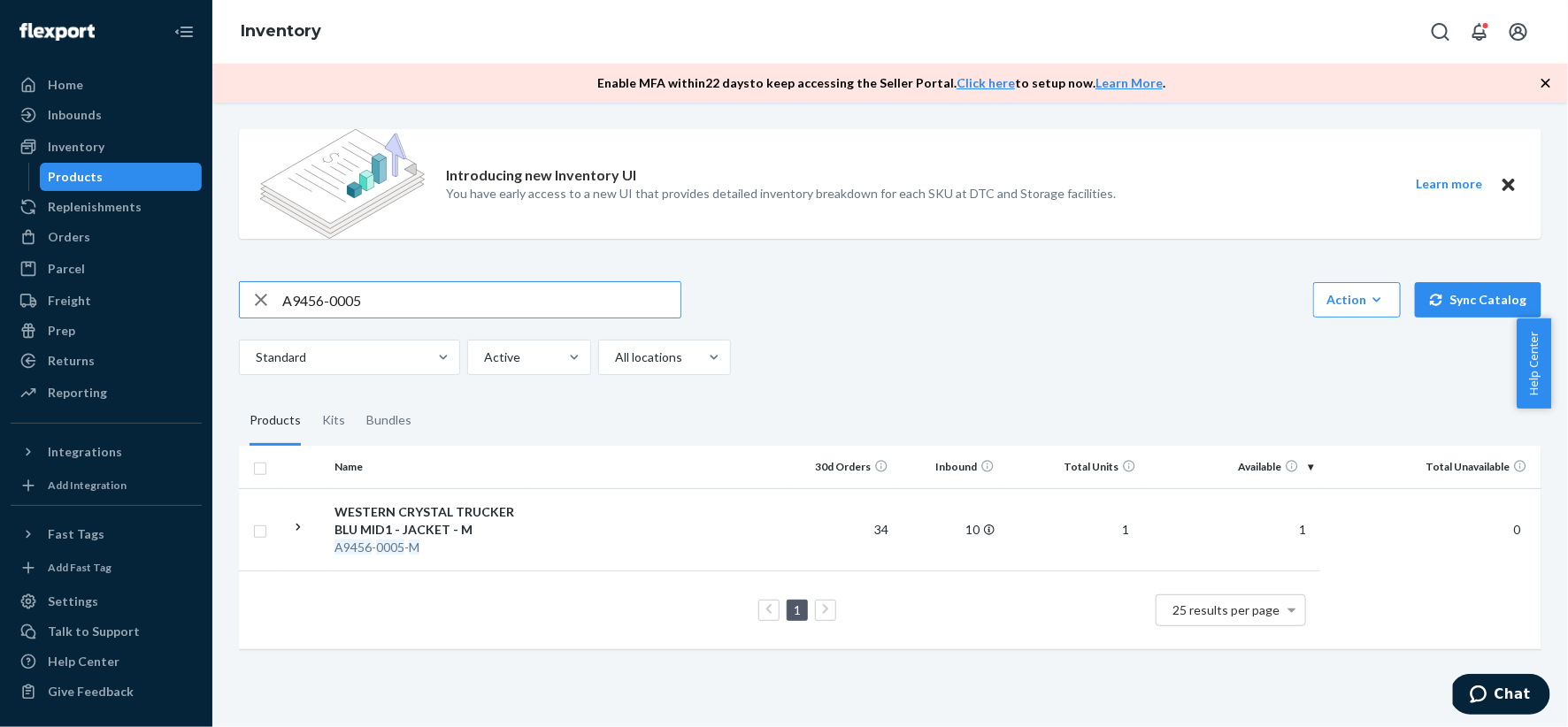
type input "A9456-0005"
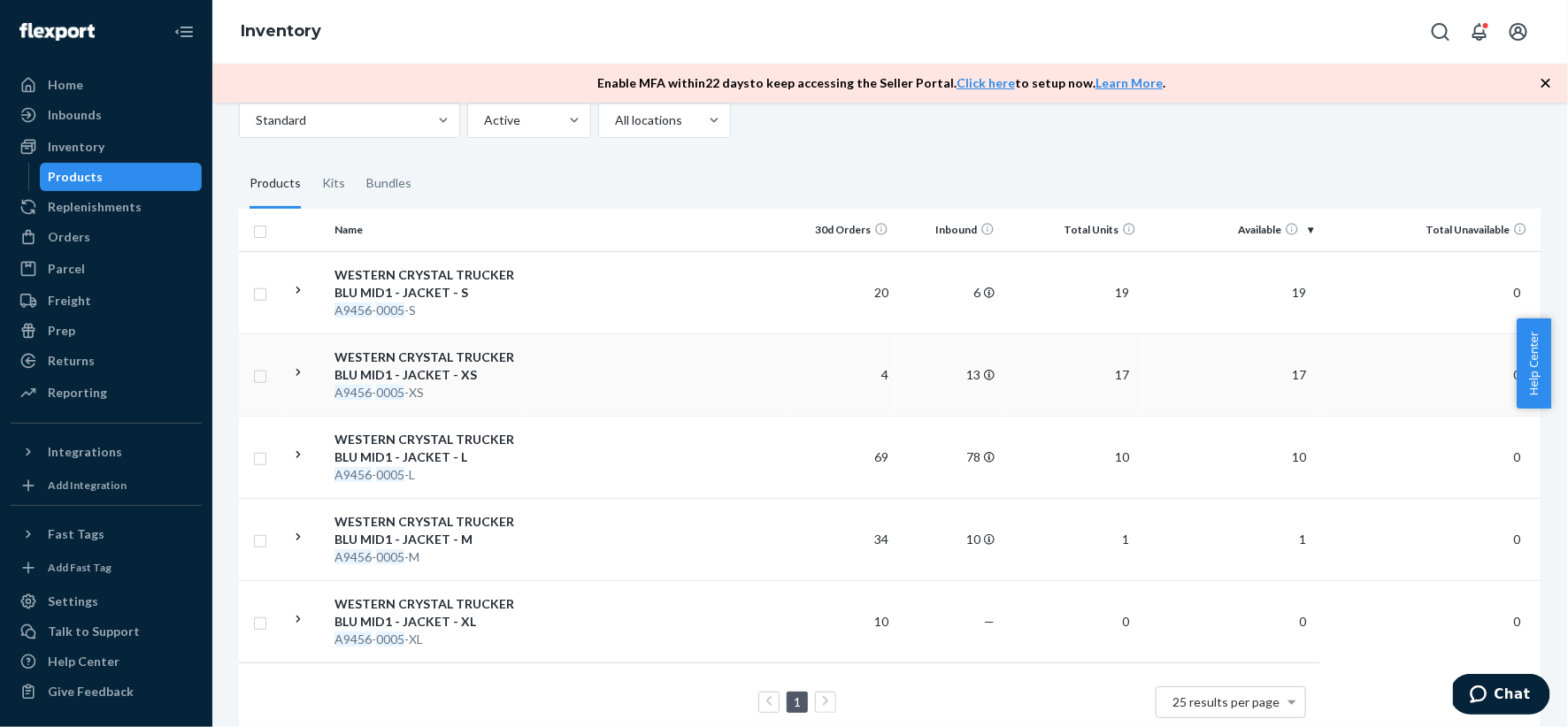
scroll to position [221, 0]
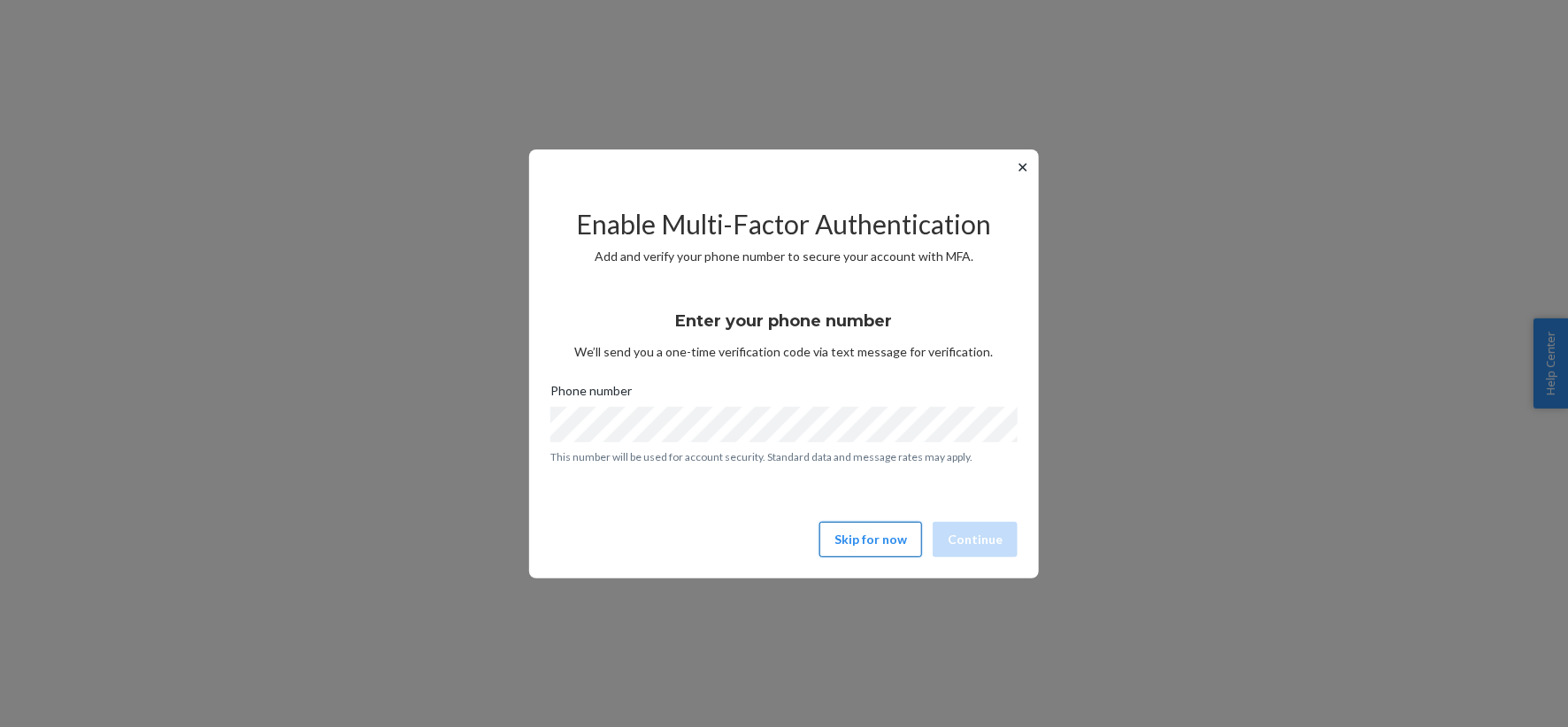
click at [864, 538] on button "Skip for now" at bounding box center [871, 539] width 103 height 35
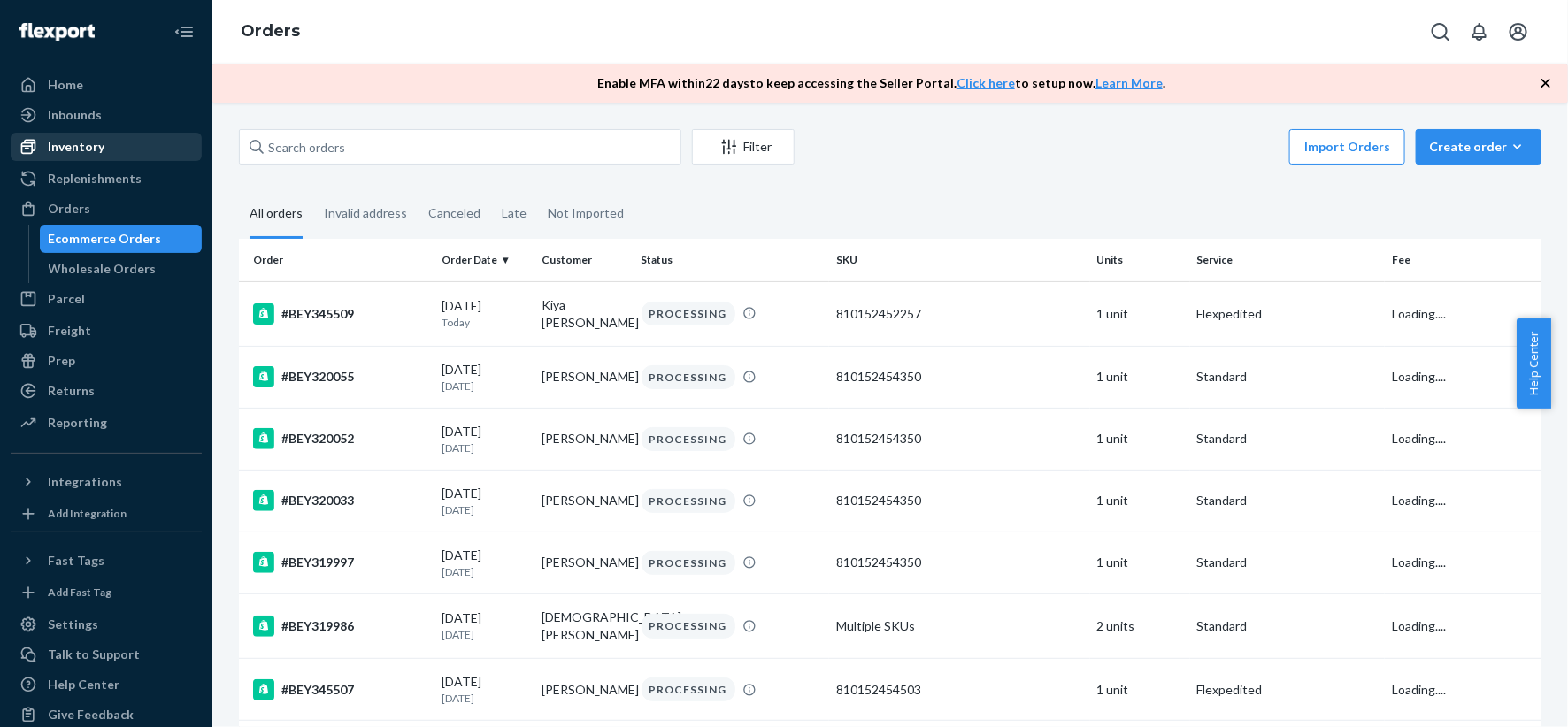
click at [95, 148] on div "Inventory" at bounding box center [76, 146] width 56 height 17
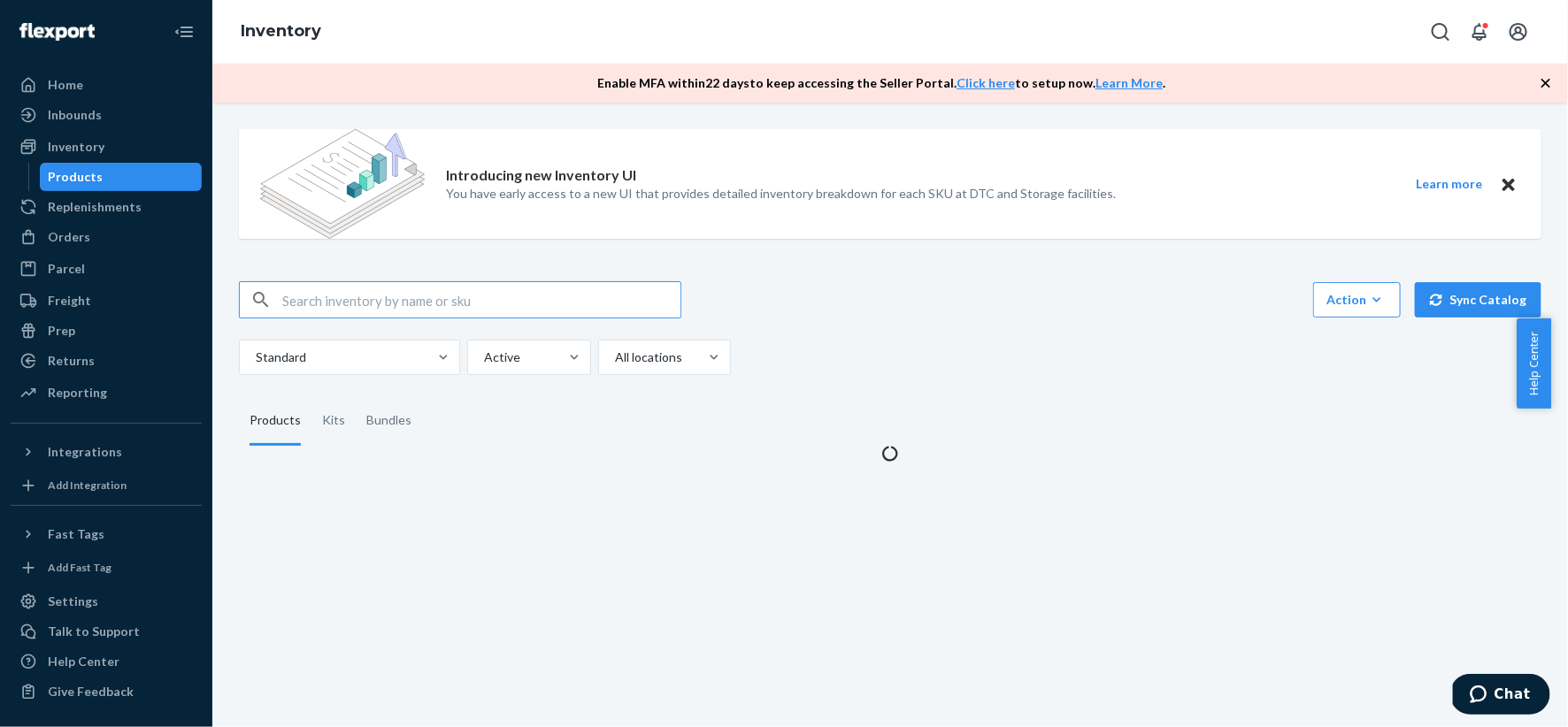
click at [318, 294] on input "text" at bounding box center [481, 300] width 399 height 35
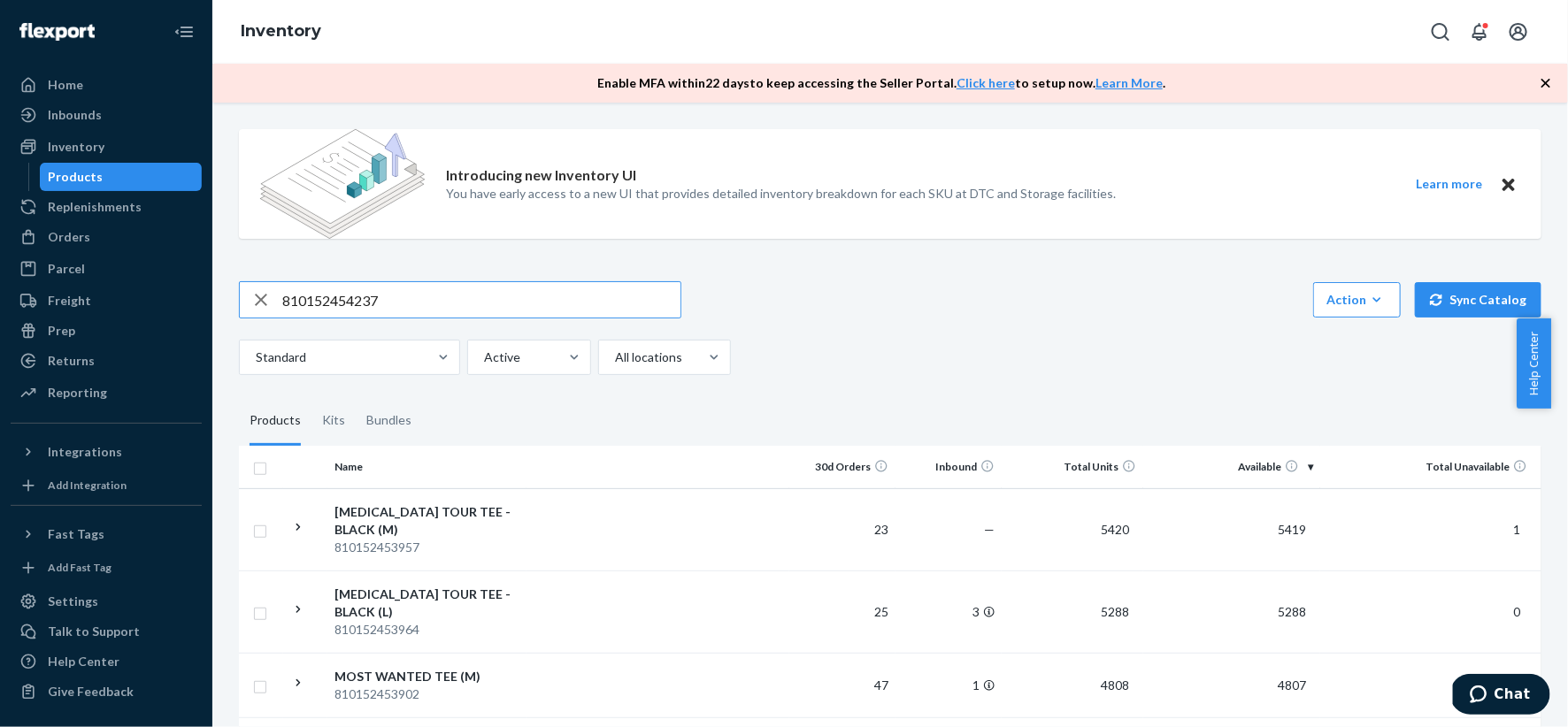
type input "810152454237"
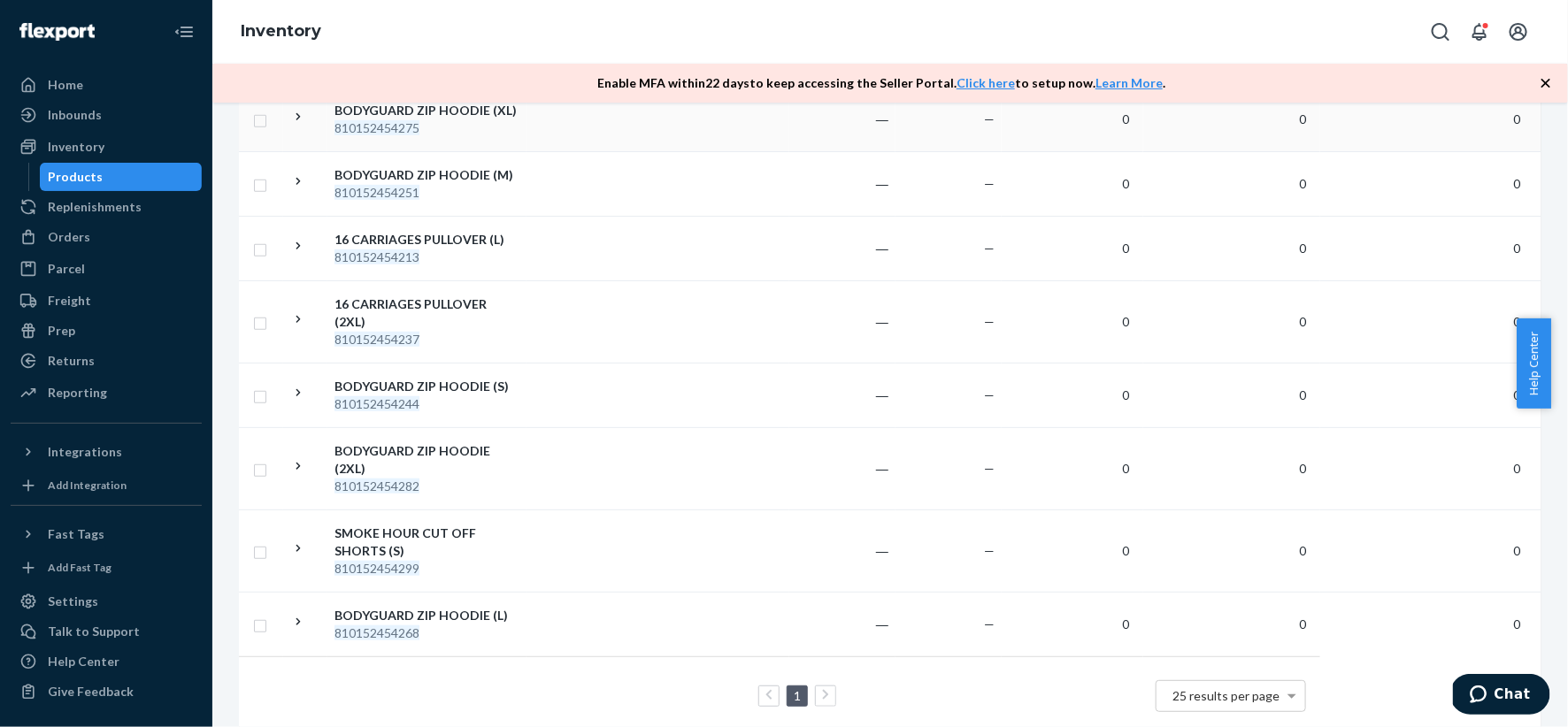
scroll to position [531, 0]
